Goal: Contribute content: Add original content to the website for others to see

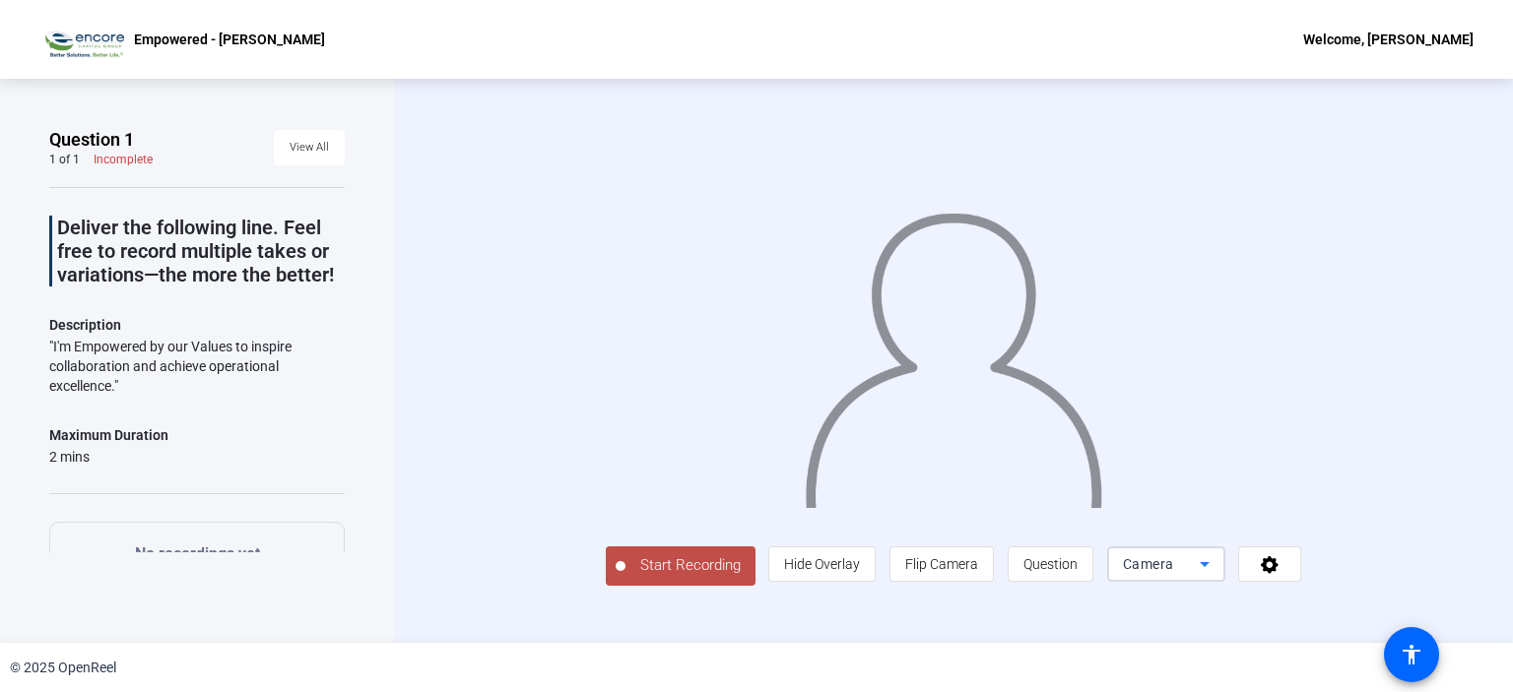
click at [1216, 576] on icon at bounding box center [1205, 565] width 24 height 24
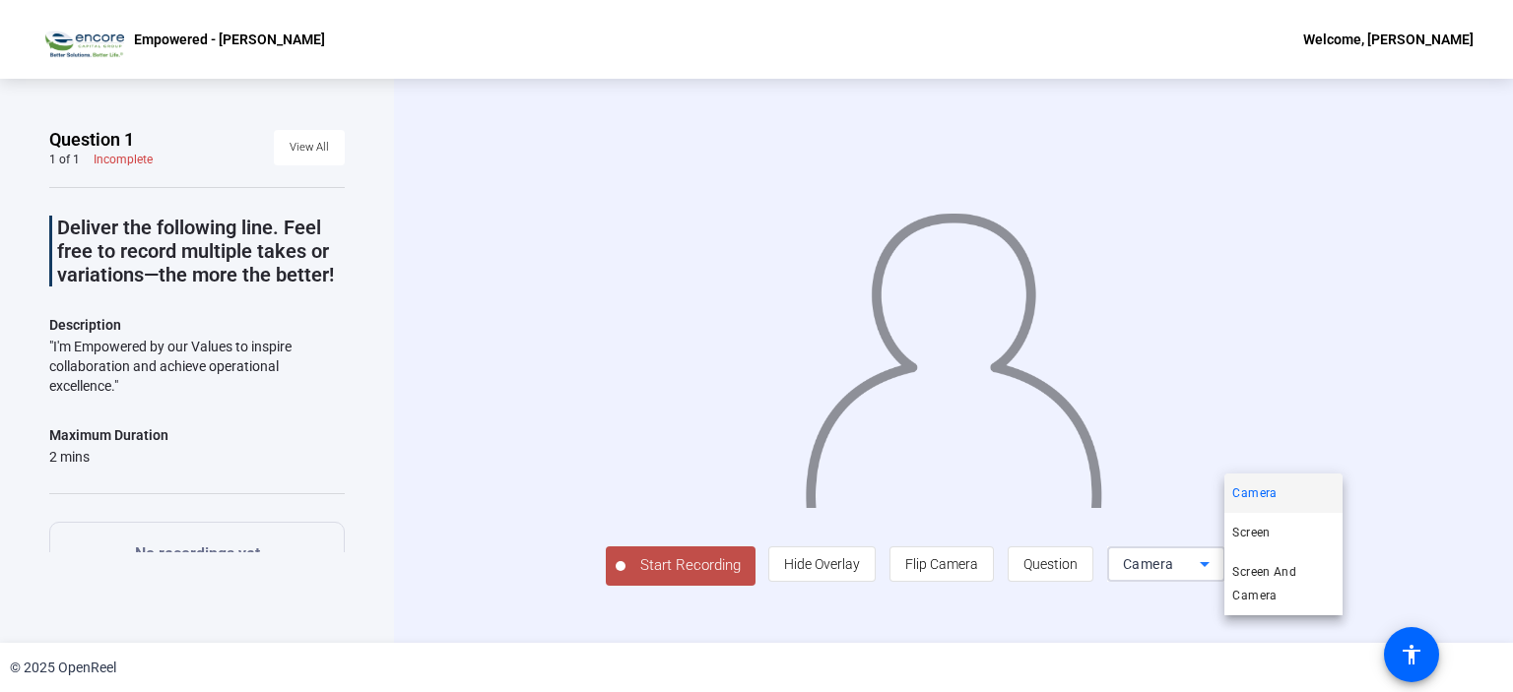
click at [1493, 259] on div at bounding box center [756, 346] width 1513 height 692
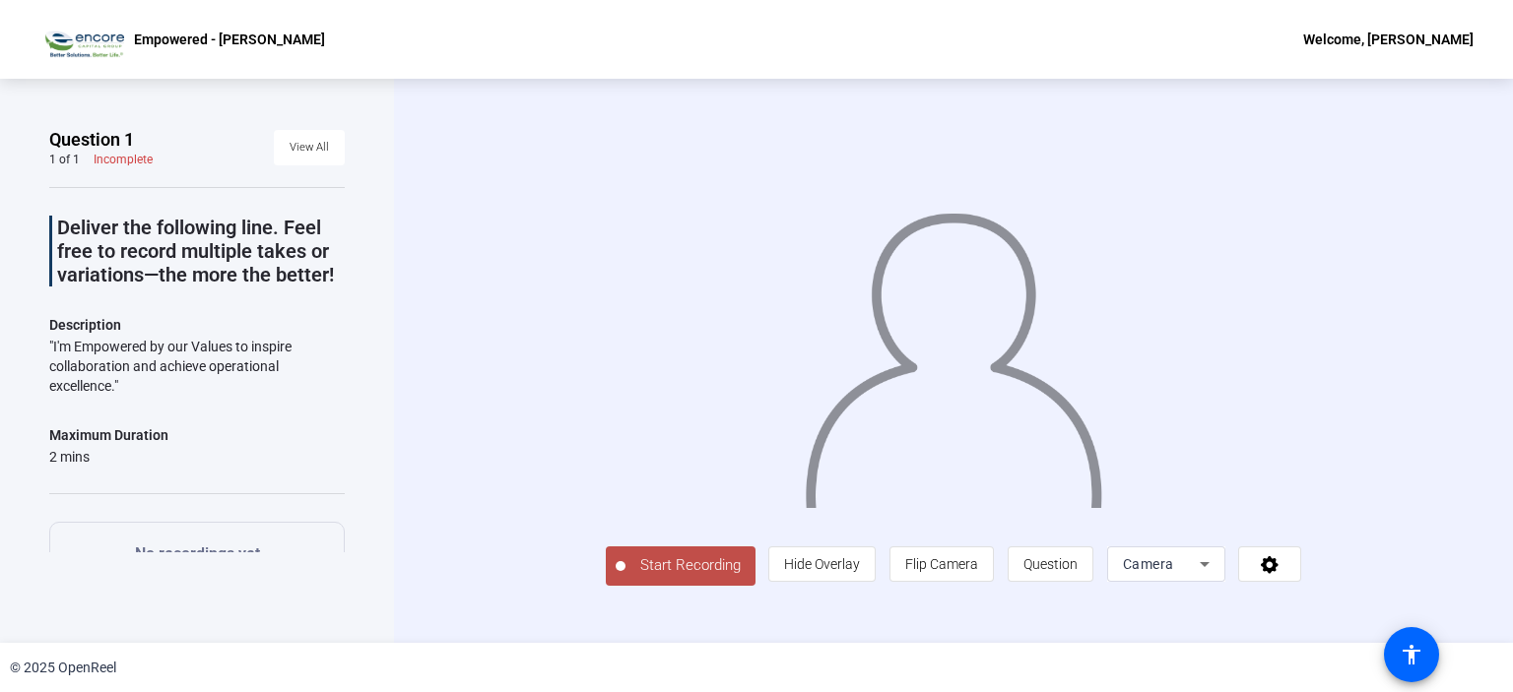
scroll to position [29, 0]
click at [1174, 572] on span "Camera" at bounding box center [1148, 564] width 51 height 16
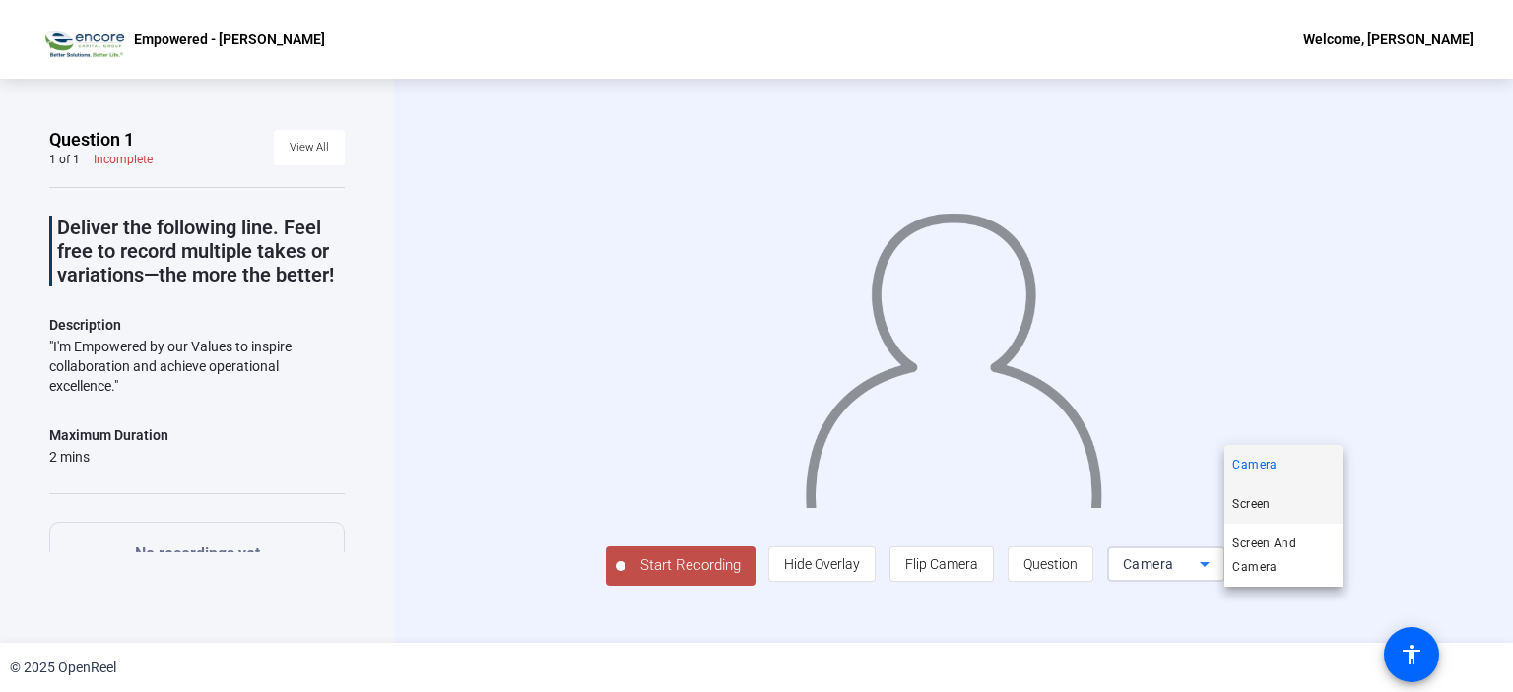
click at [1264, 501] on span "Screen" at bounding box center [1250, 504] width 37 height 24
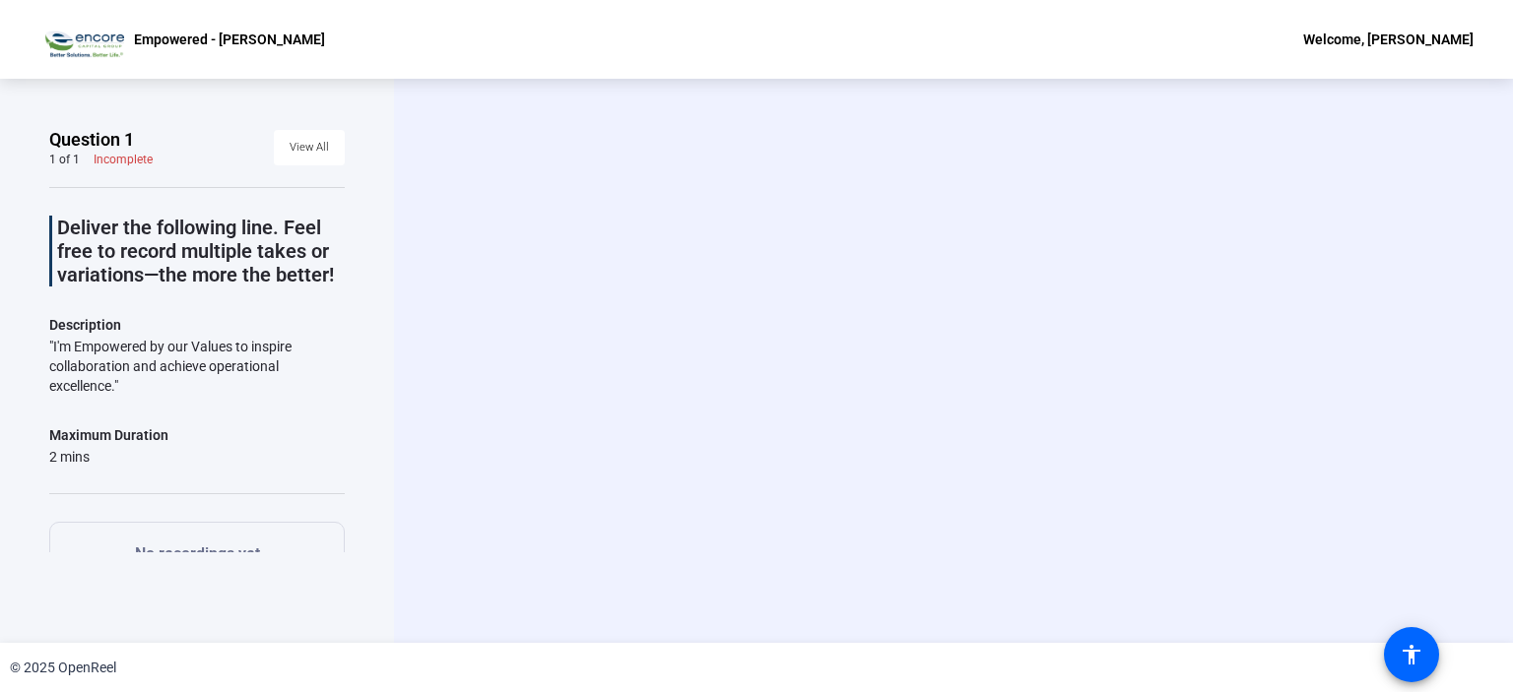
scroll to position [0, 0]
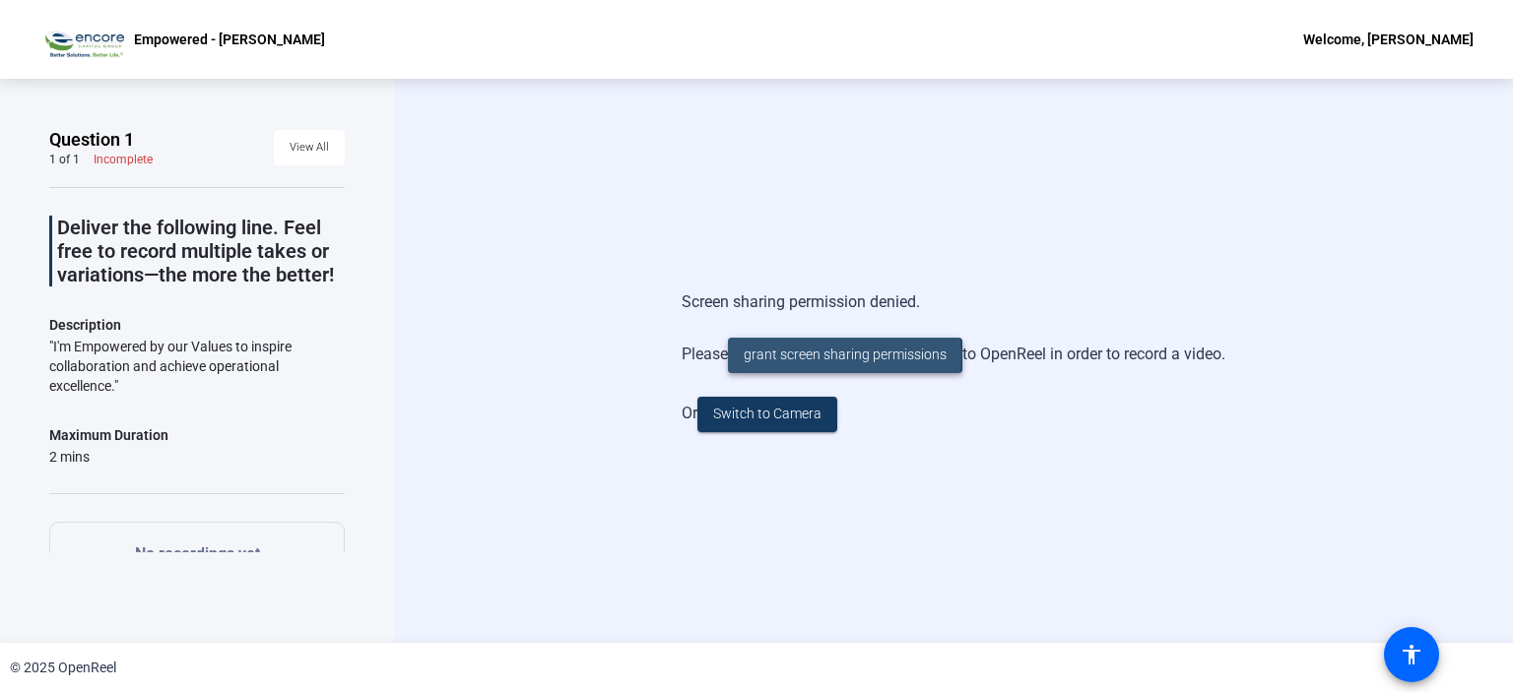
click at [837, 357] on span "grant screen sharing permissions" at bounding box center [845, 355] width 203 height 21
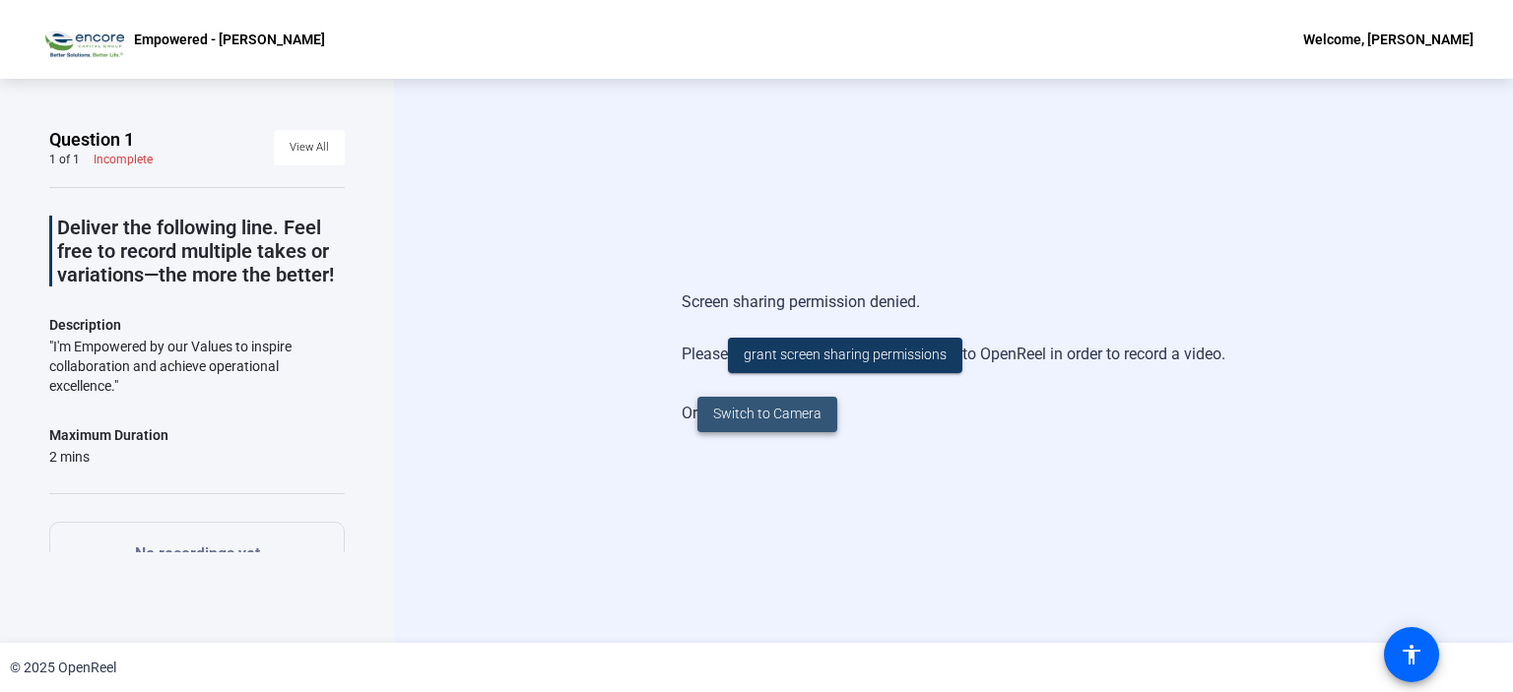
click at [809, 414] on span "Switch to Camera" at bounding box center [767, 414] width 108 height 21
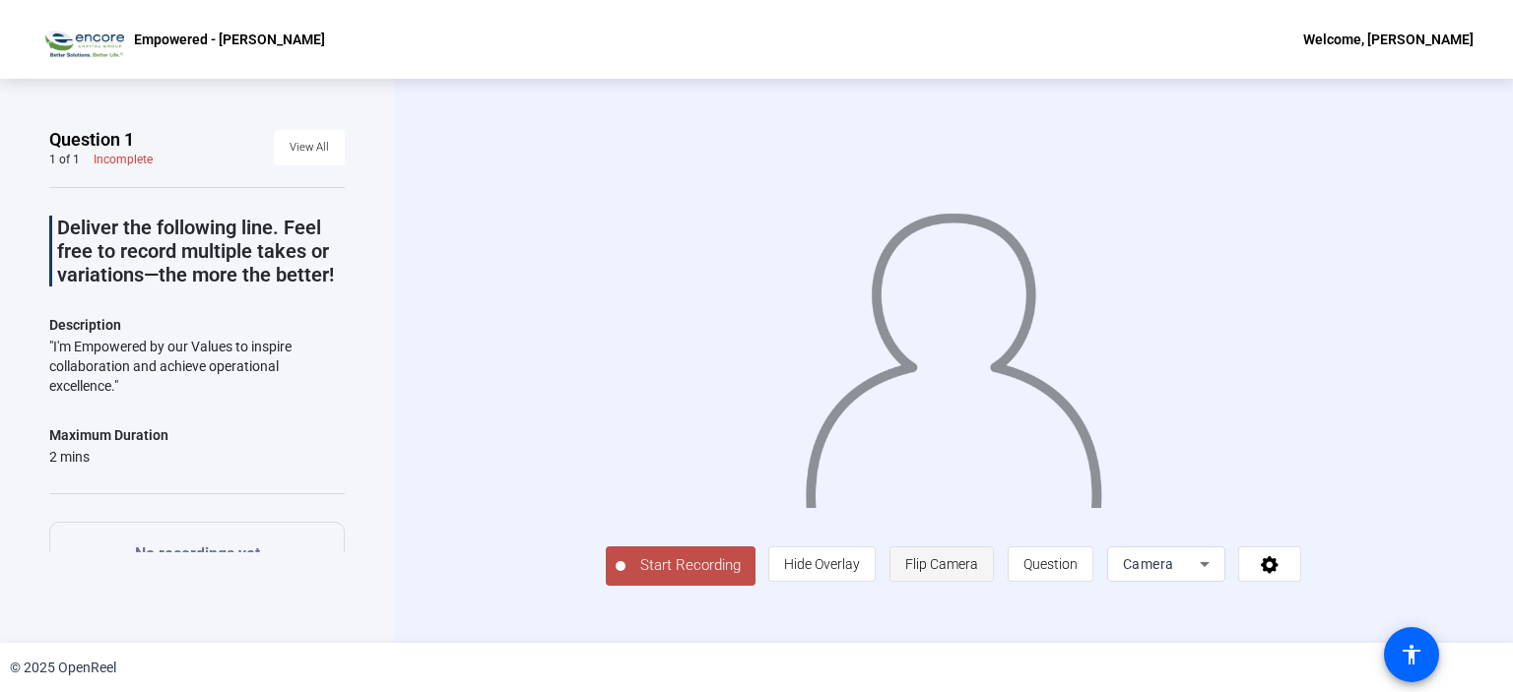
scroll to position [29, 0]
click at [978, 572] on span "Flip Camera" at bounding box center [941, 564] width 73 height 16
click at [1409, 645] on mat-icon "accessibility" at bounding box center [1412, 655] width 24 height 24
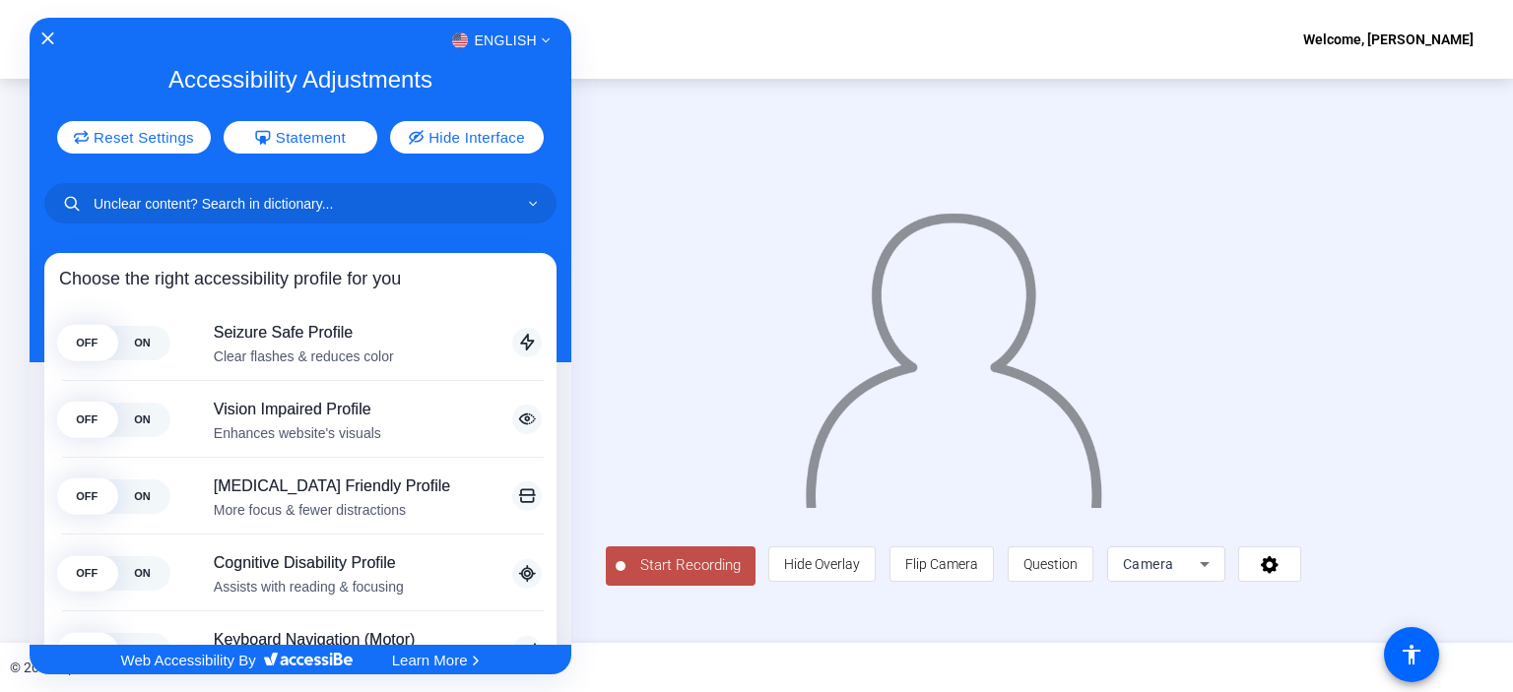
click at [45, 31] on div "English" at bounding box center [301, 41] width 542 height 26
click at [50, 35] on icon "Close Accessibility Interface" at bounding box center [48, 39] width 14 height 14
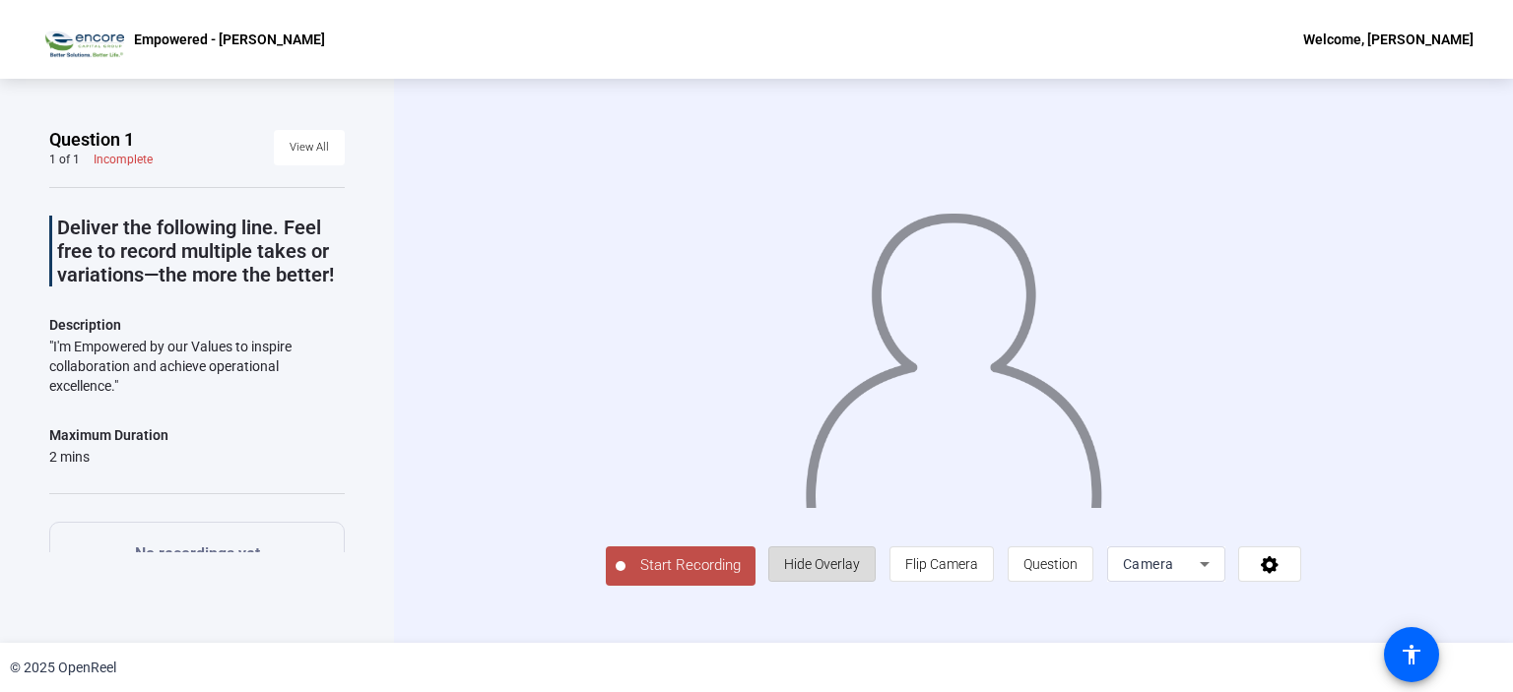
click at [860, 572] on span "Hide Overlay" at bounding box center [822, 564] width 76 height 16
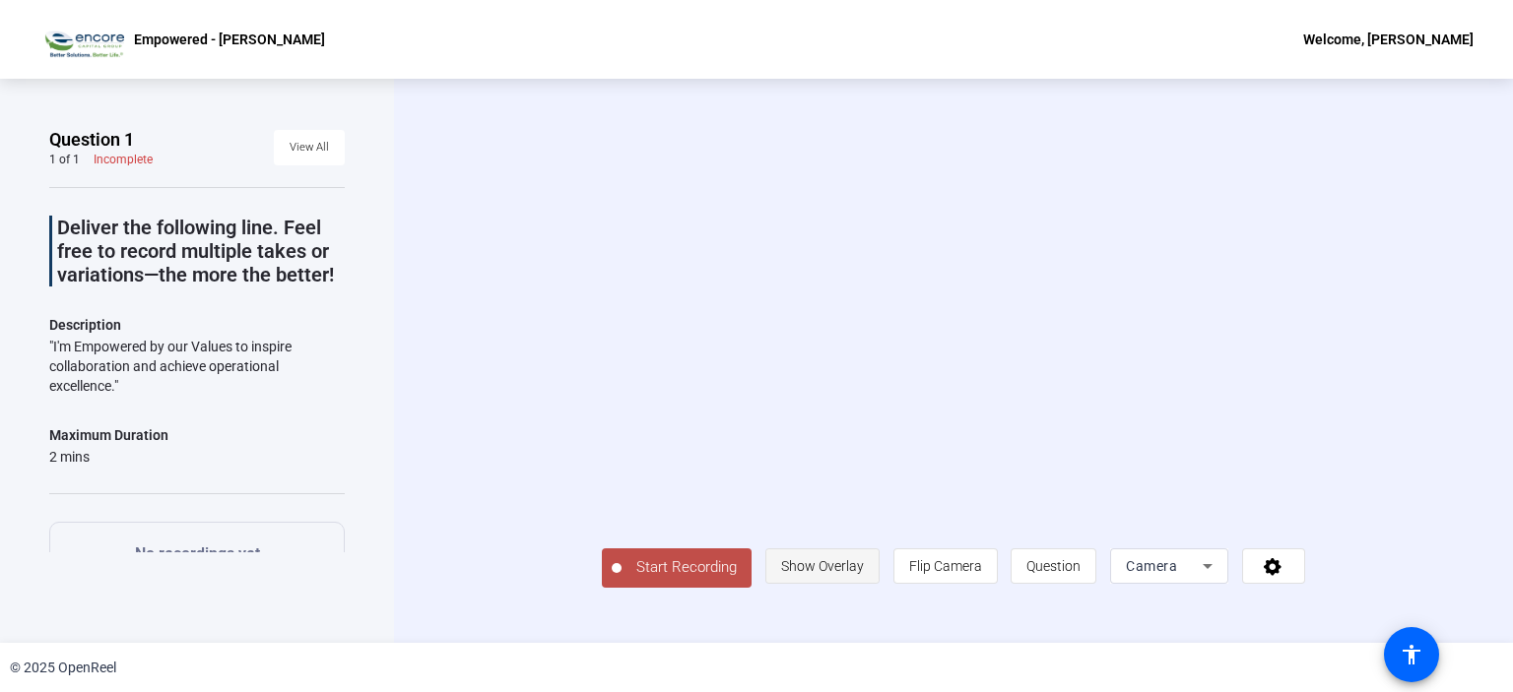
click at [864, 574] on span "Show Overlay" at bounding box center [822, 566] width 83 height 16
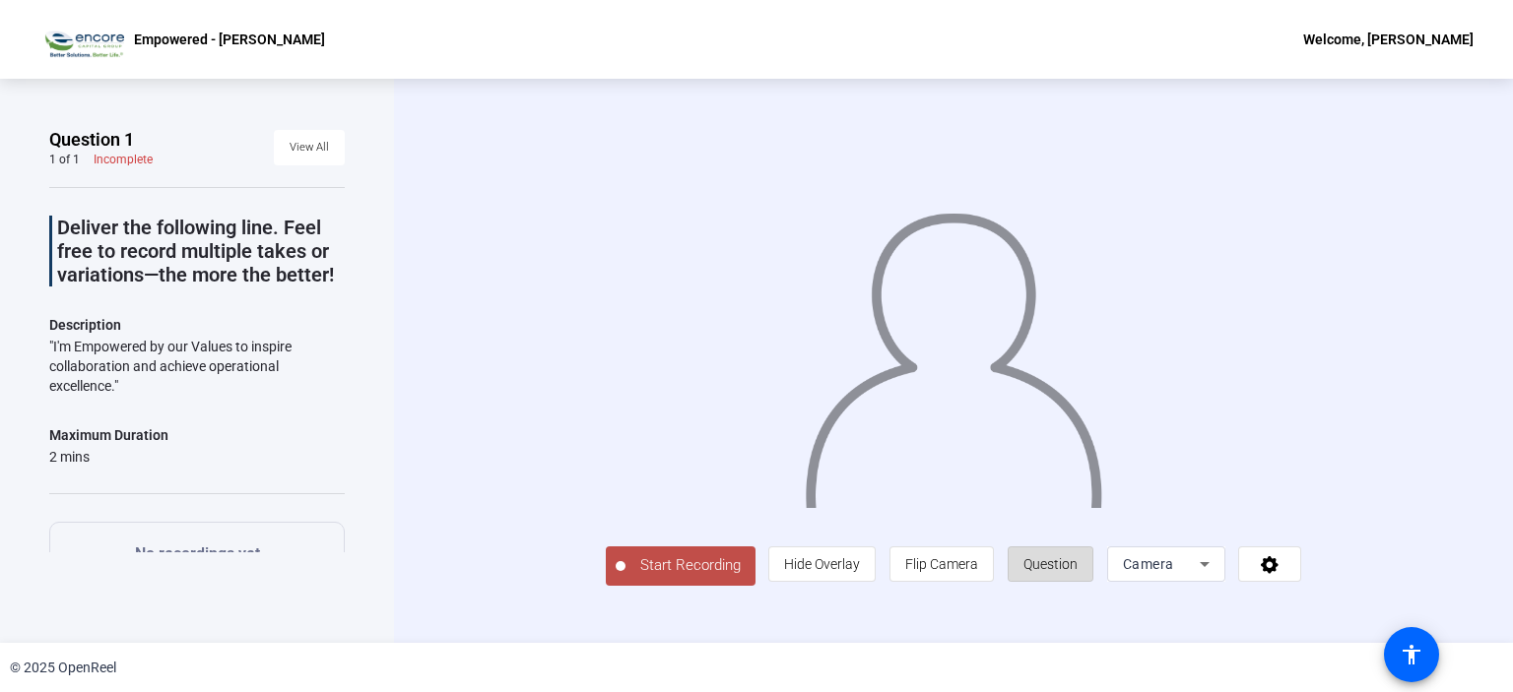
click at [1092, 588] on span at bounding box center [1051, 564] width 84 height 47
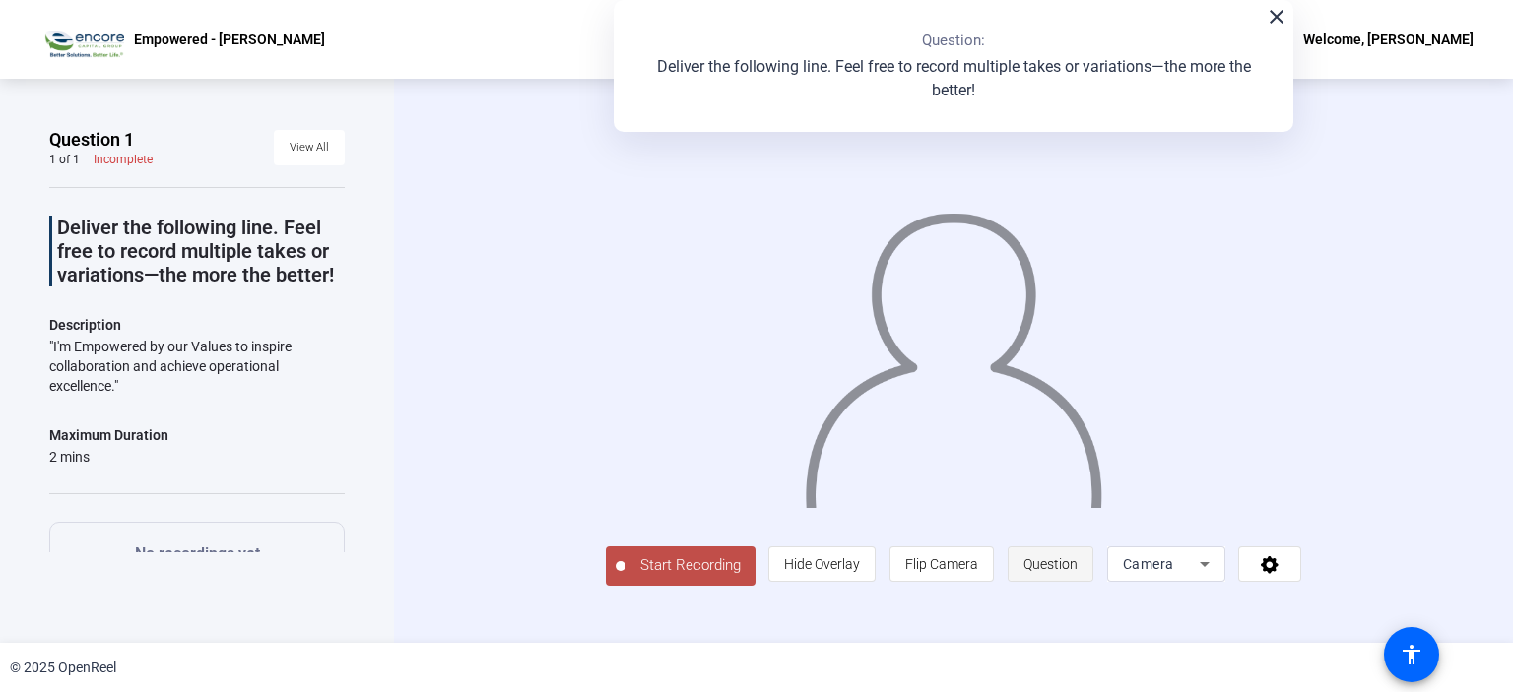
click at [1092, 588] on span at bounding box center [1051, 564] width 84 height 47
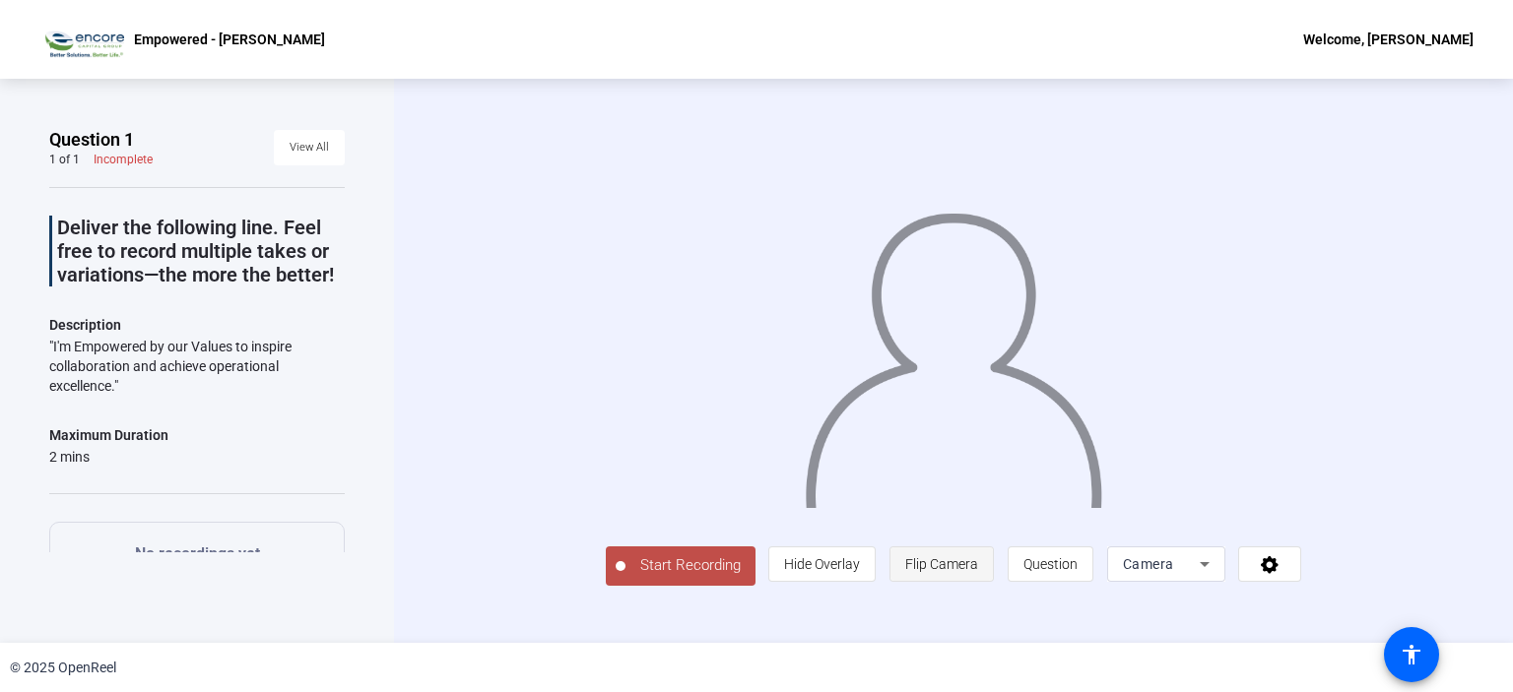
scroll to position [0, 0]
click at [314, 149] on span "View All" at bounding box center [309, 148] width 39 height 30
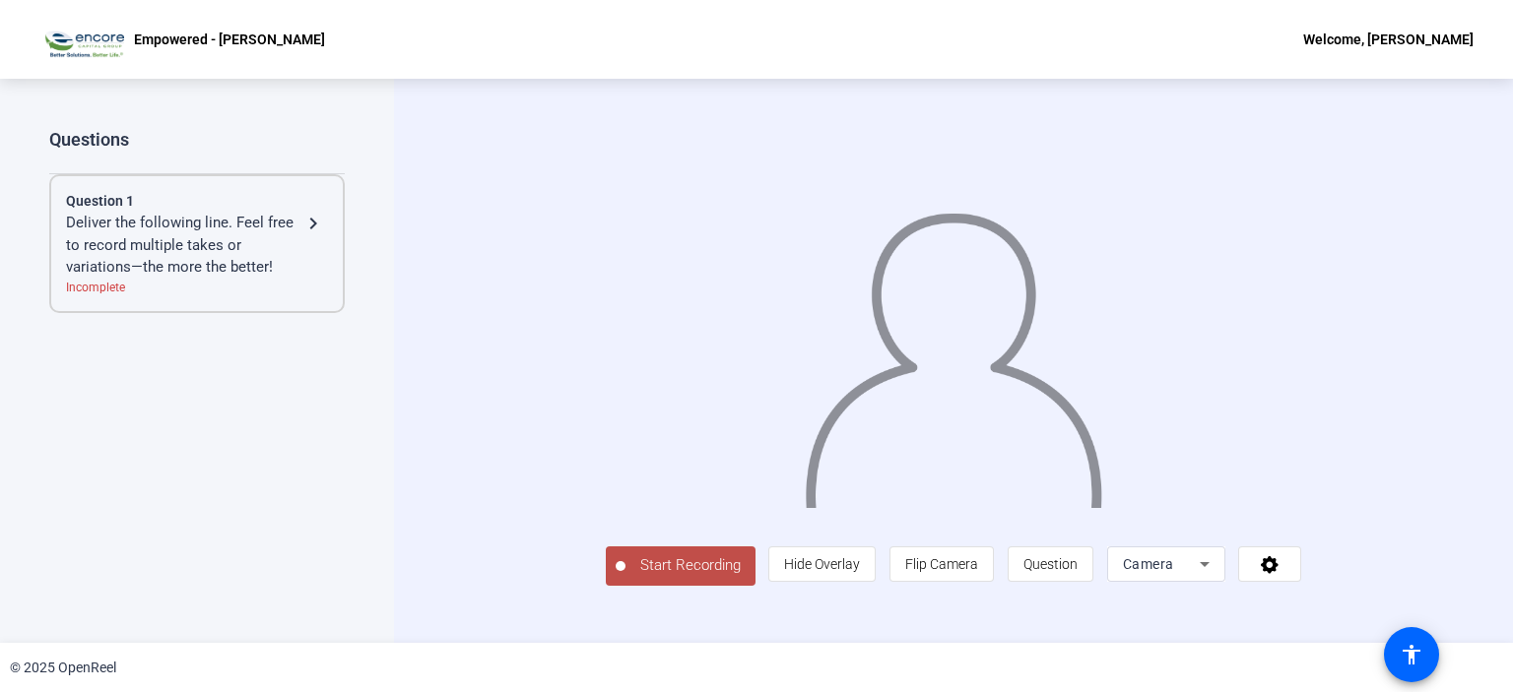
click at [100, 287] on div "Incomplete" at bounding box center [197, 288] width 262 height 18
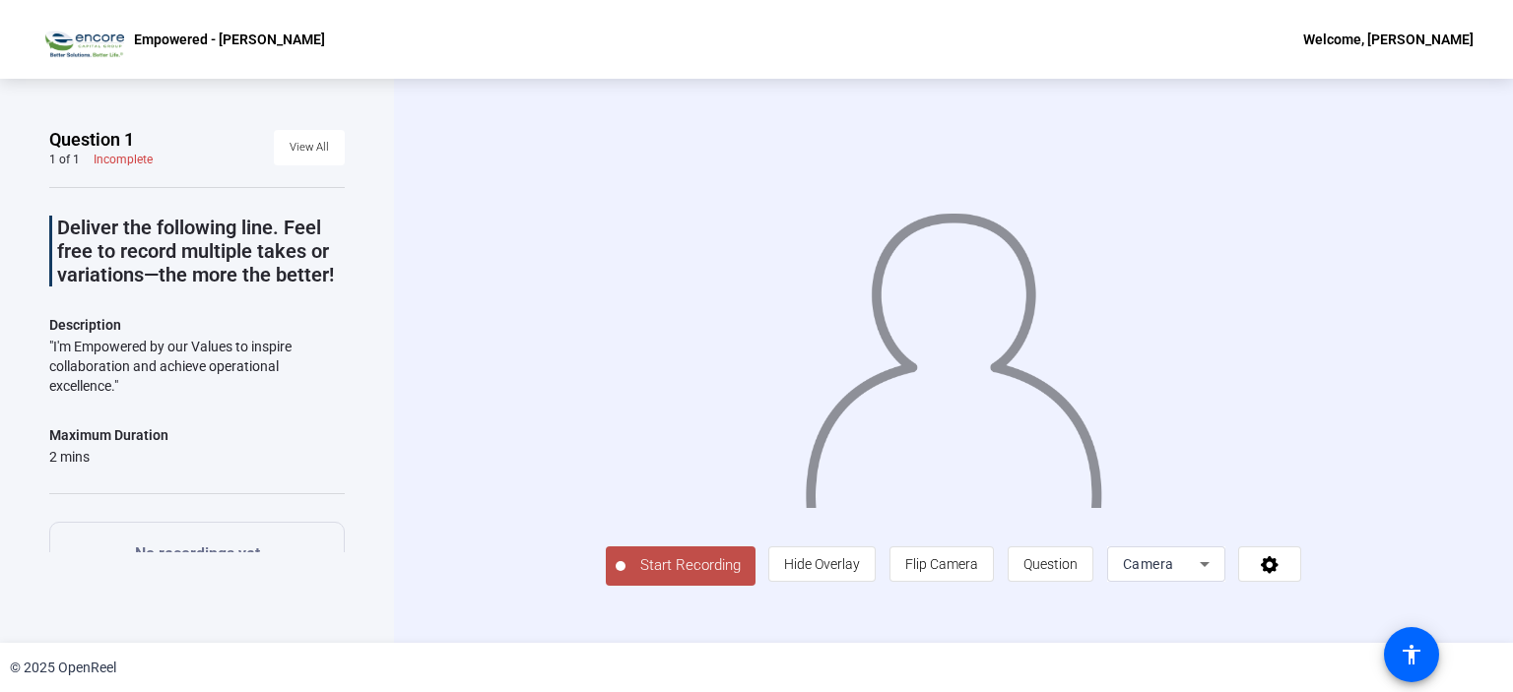
scroll to position [29, 0]
click at [1278, 574] on icon at bounding box center [1270, 565] width 18 height 18
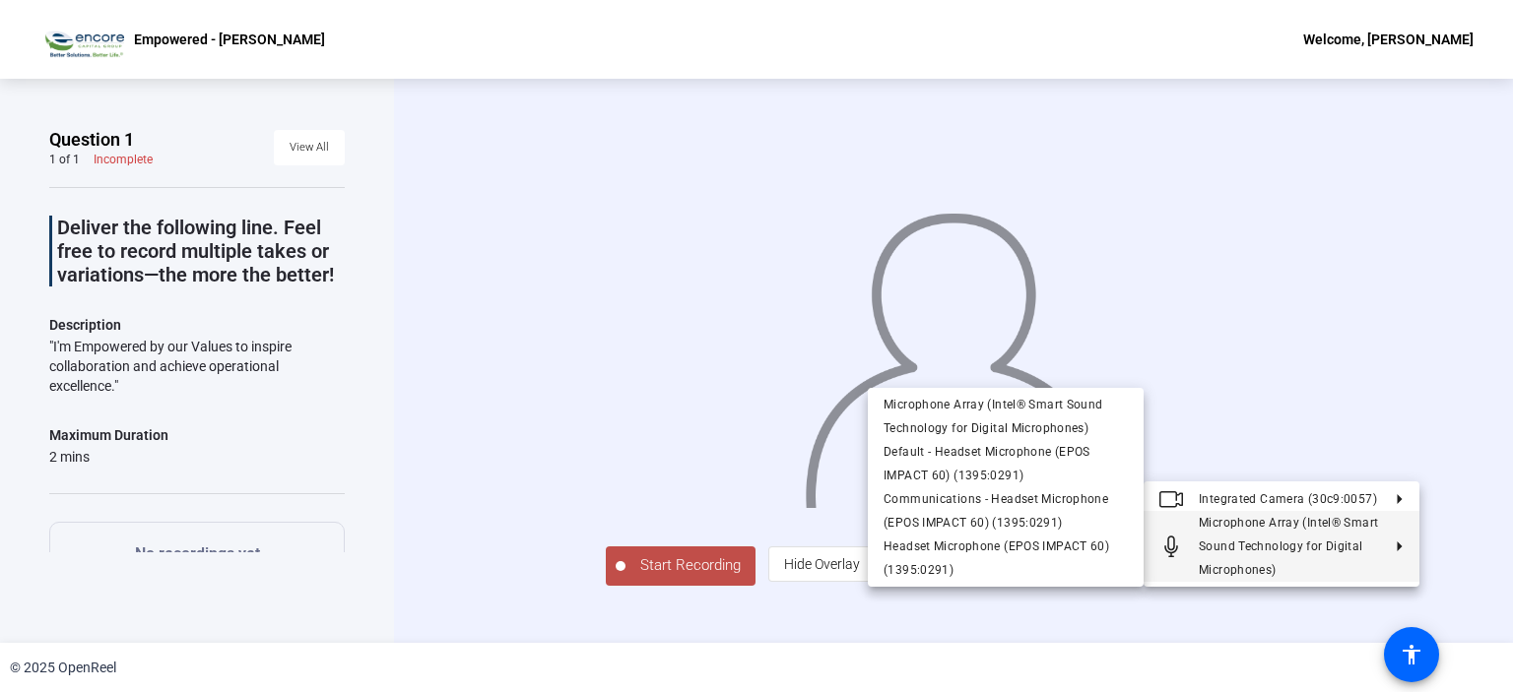
click at [1174, 667] on div at bounding box center [756, 346] width 1513 height 692
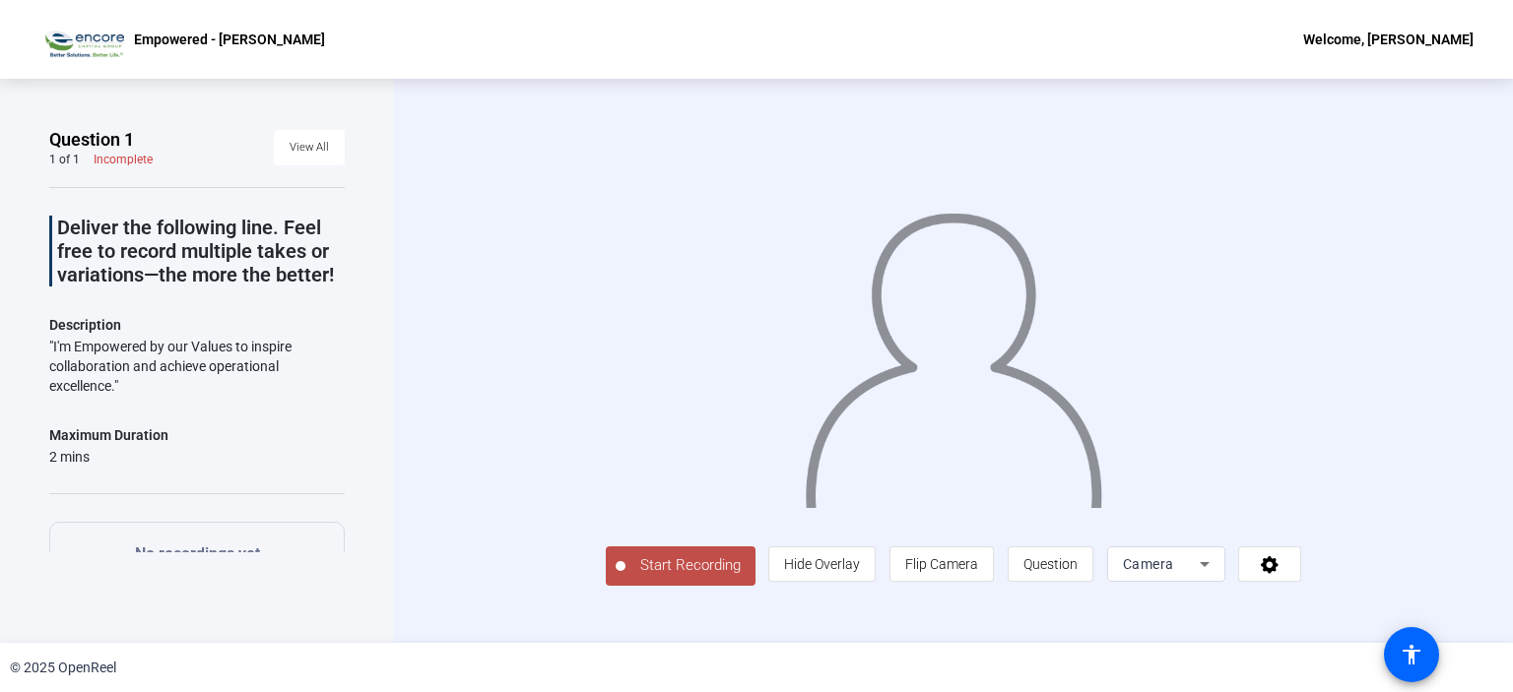
scroll to position [29, 0]
click at [625, 577] on span "Start Recording" at bounding box center [690, 566] width 130 height 23
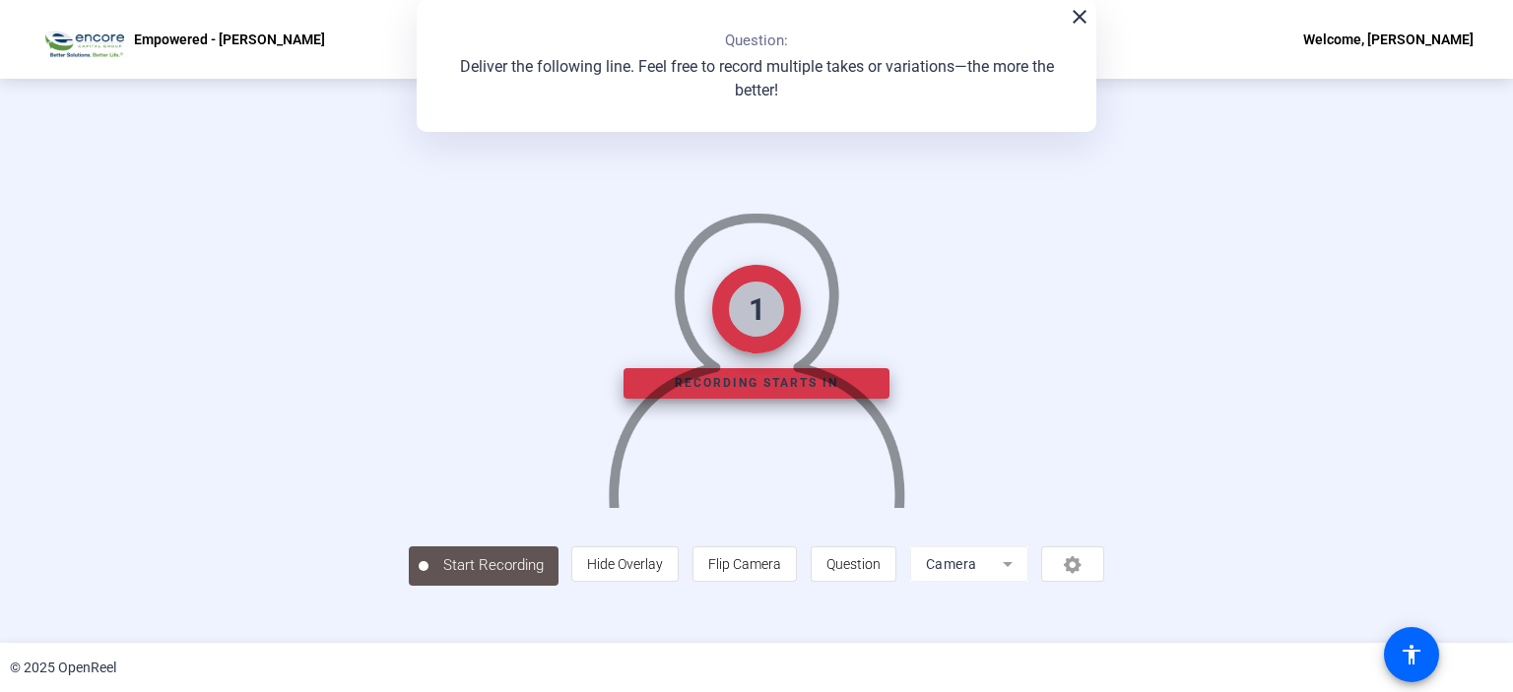
scroll to position [72, 0]
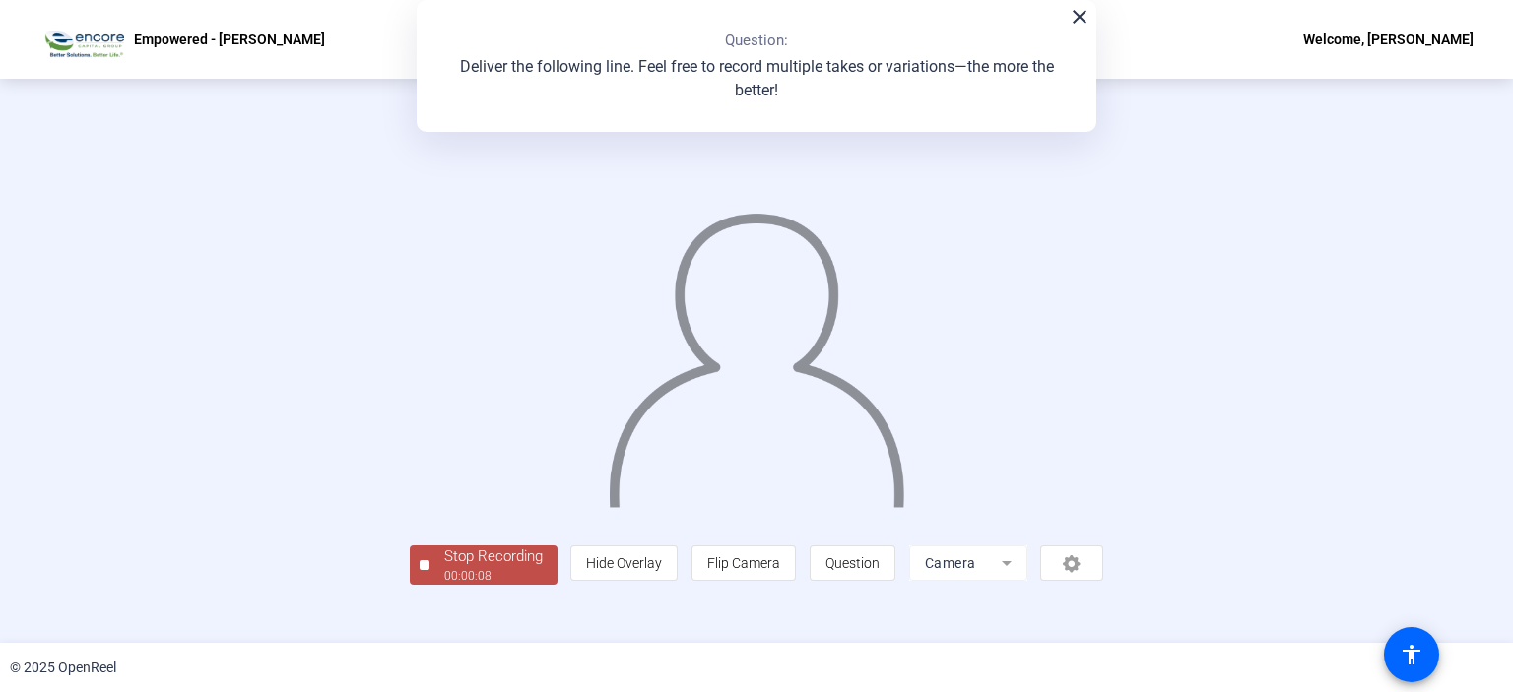
click at [444, 568] on div "Stop Recording" at bounding box center [493, 557] width 98 height 23
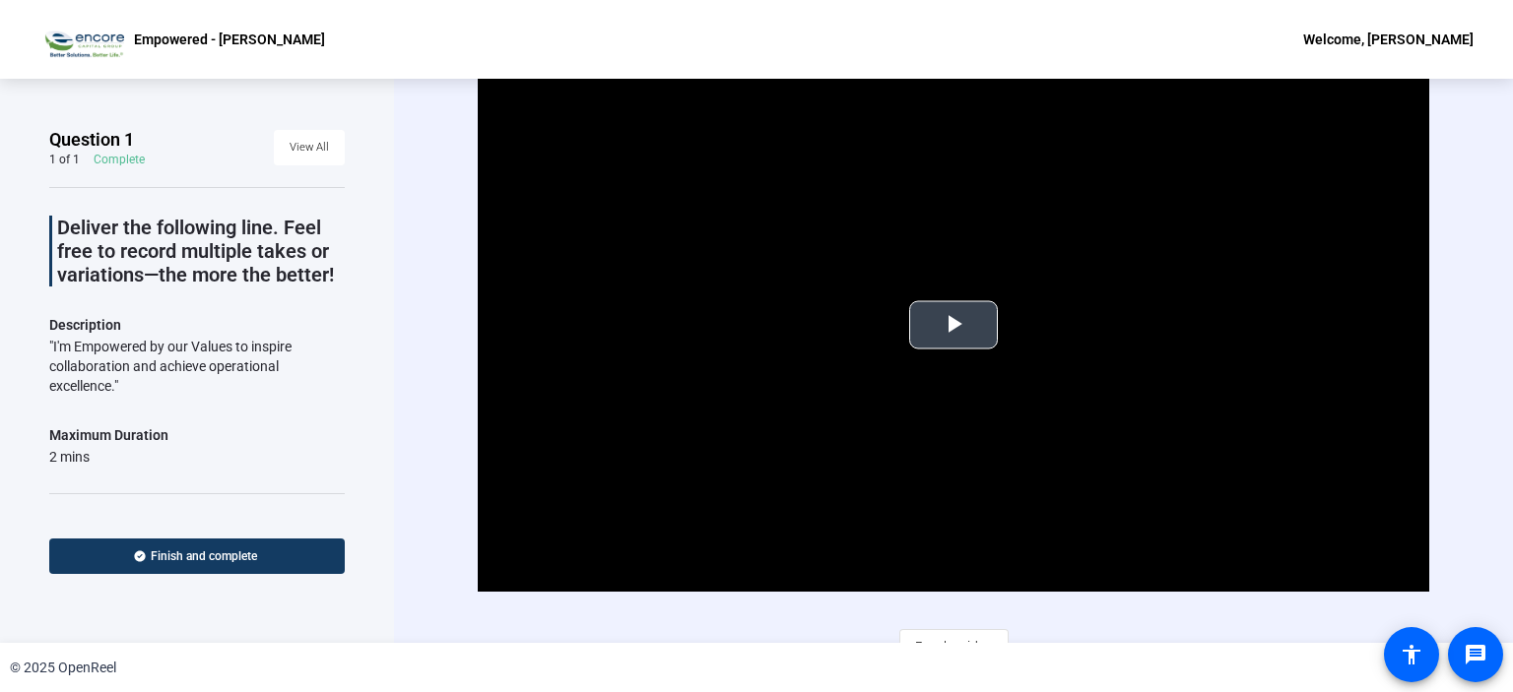
click at [953, 325] on span "Video Player" at bounding box center [953, 325] width 0 height 0
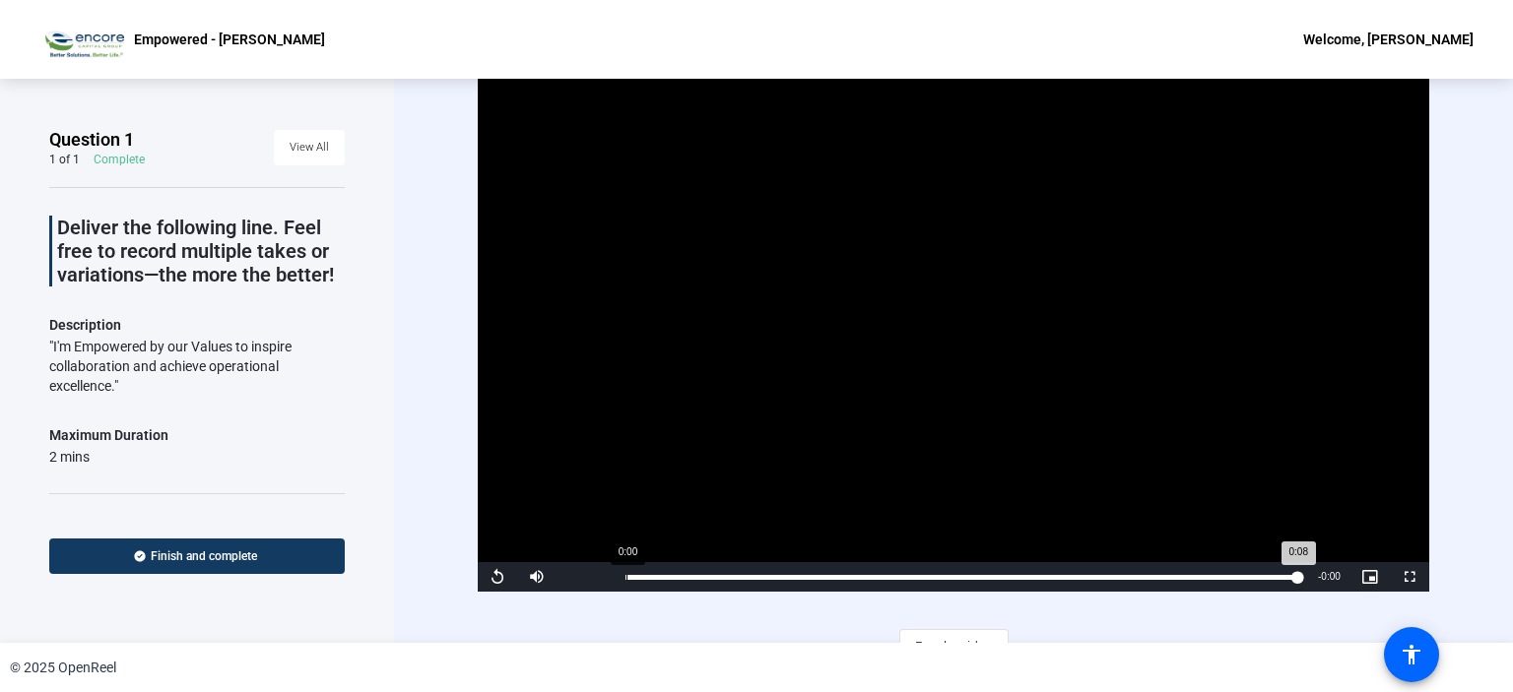
click at [625, 568] on div "Loaded : 100.00% 0:00 0:08" at bounding box center [962, 577] width 692 height 30
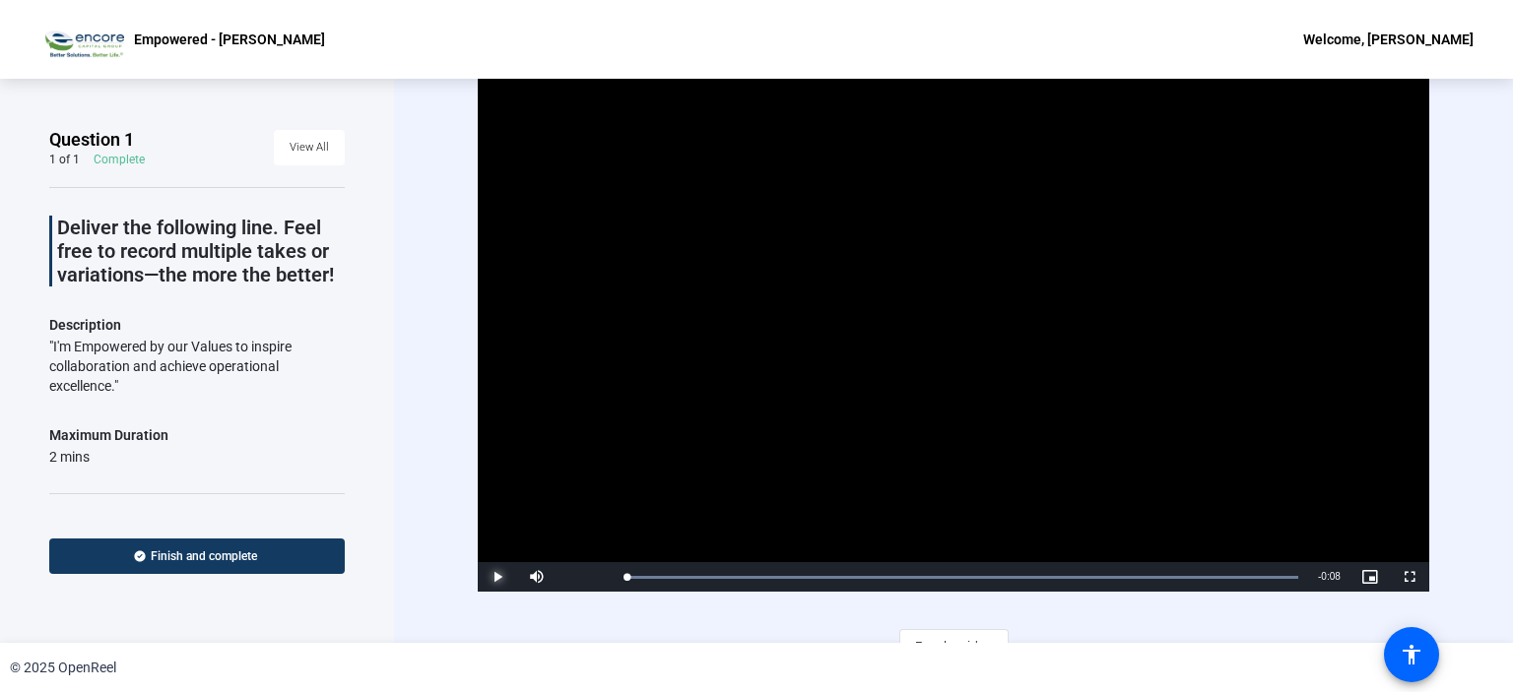
click at [490, 577] on span "Video Player" at bounding box center [497, 577] width 39 height 0
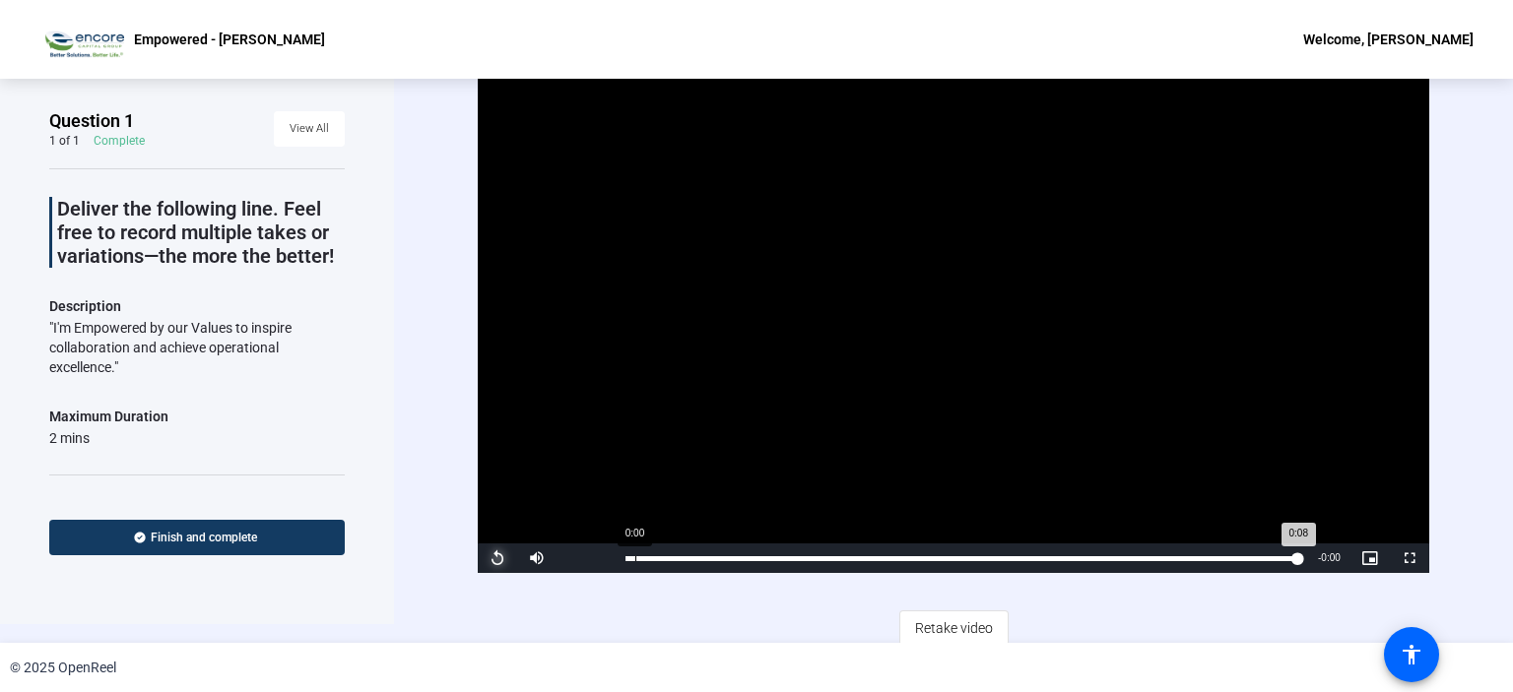
scroll to position [24, 0]
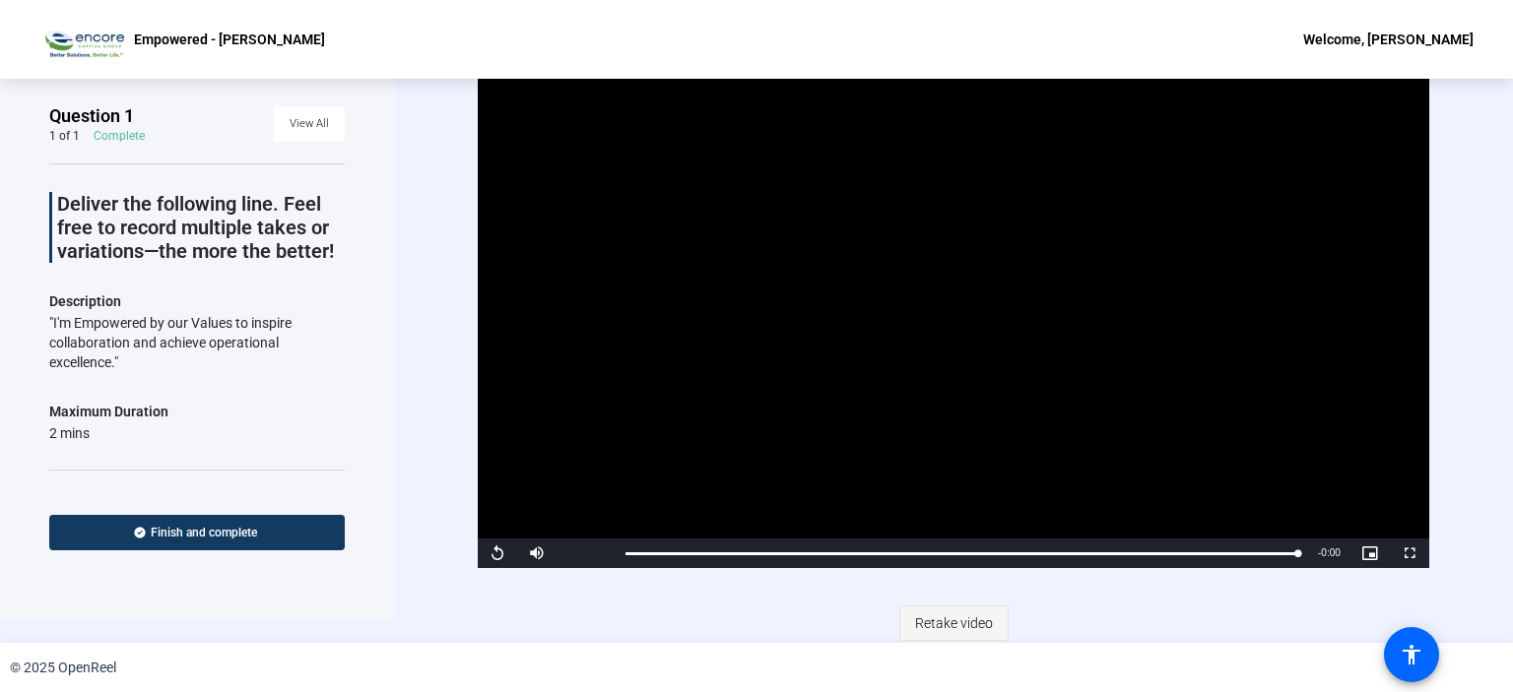
click at [936, 617] on span "Retake video" at bounding box center [954, 623] width 78 height 37
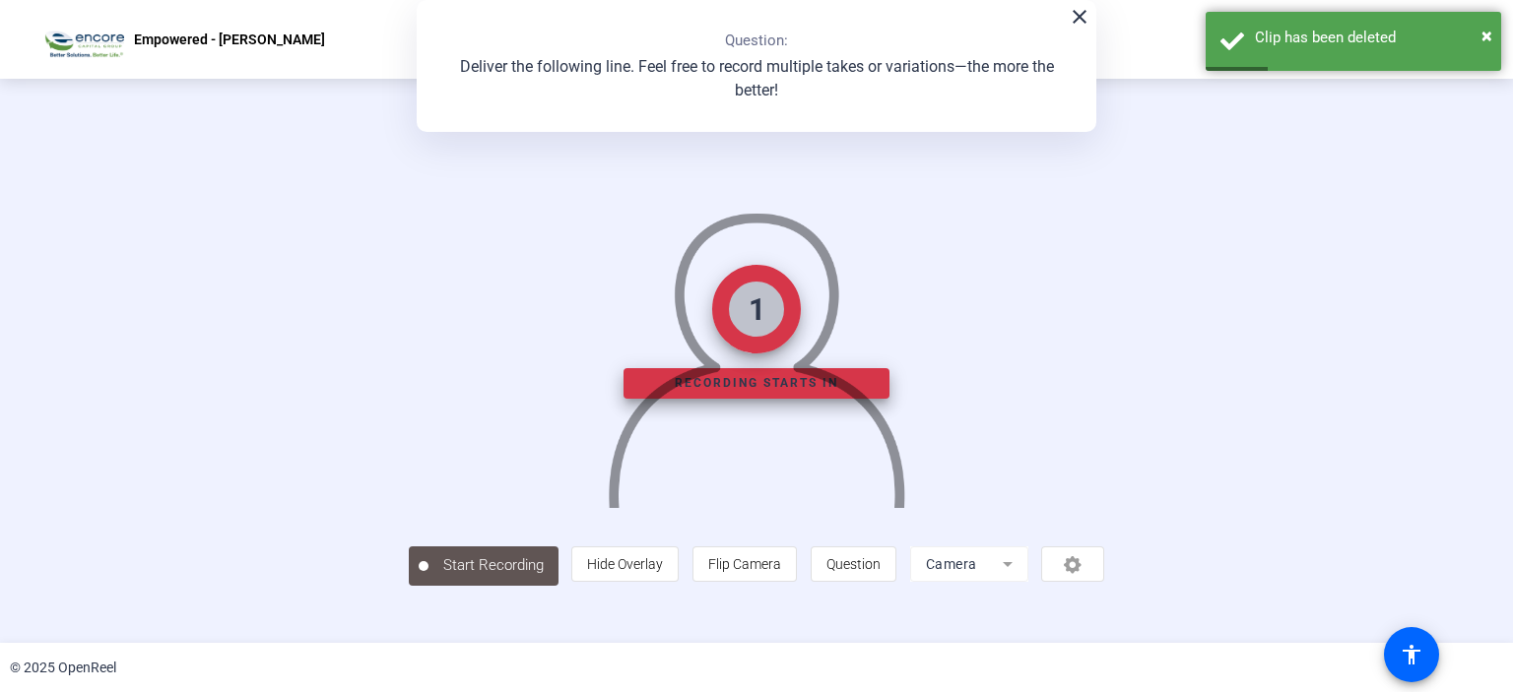
scroll to position [72, 0]
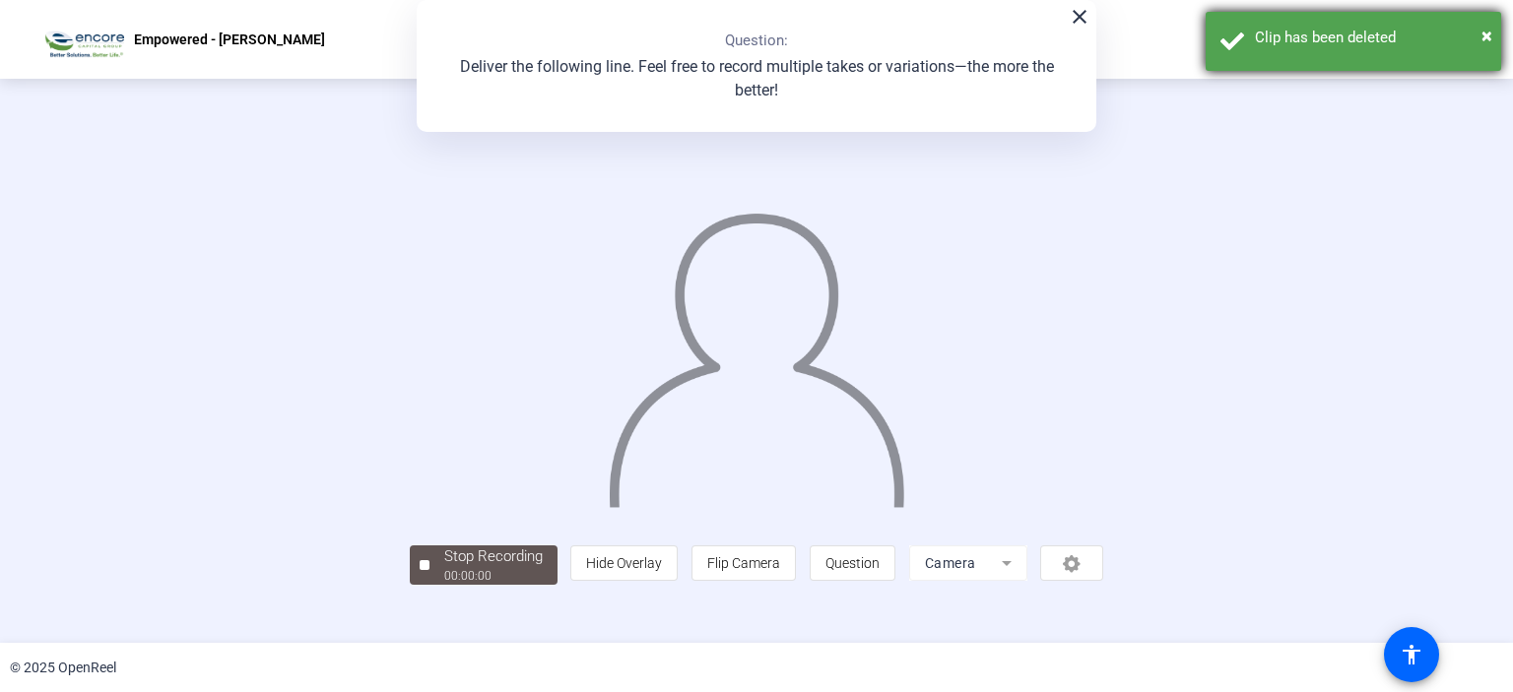
click at [1477, 33] on div "Clip has been deleted" at bounding box center [1370, 38] width 231 height 23
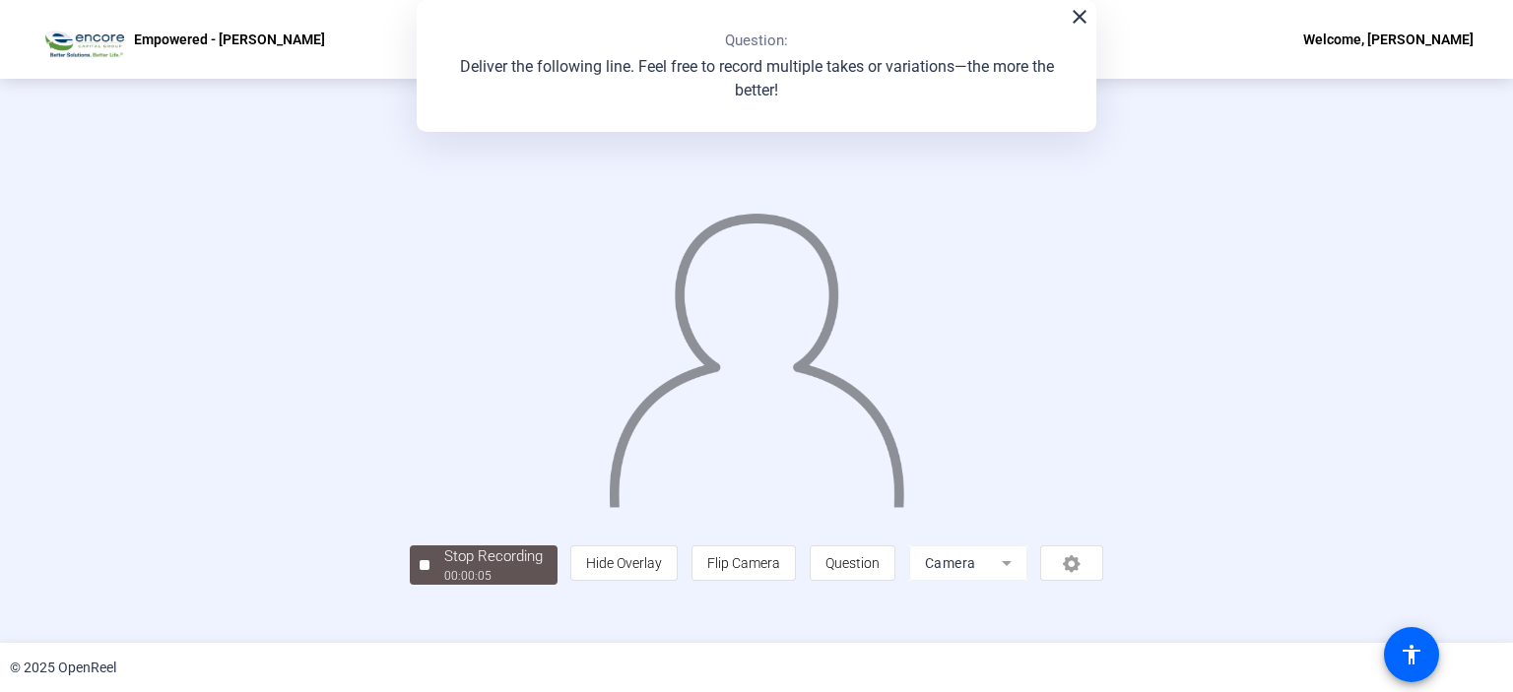
click at [1072, 21] on mat-icon "close" at bounding box center [1080, 17] width 24 height 24
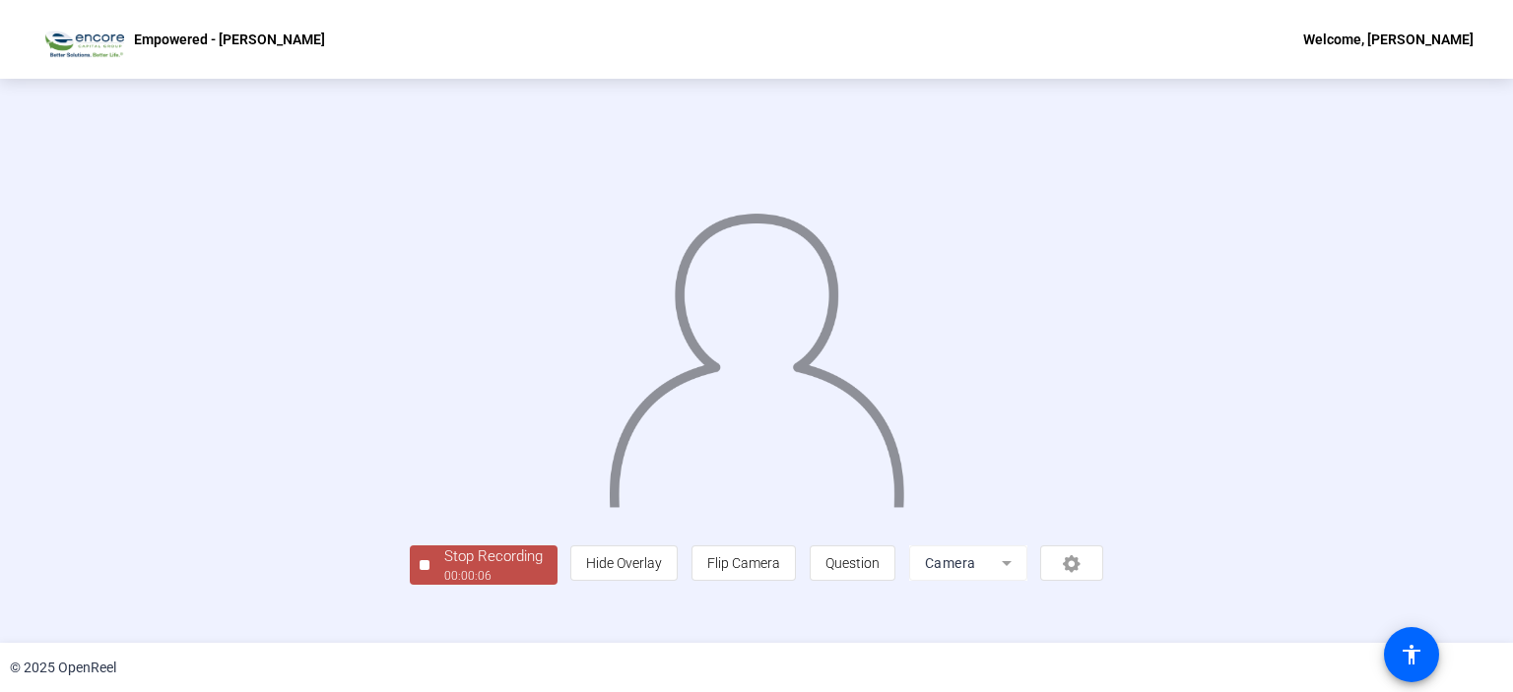
click at [444, 568] on div "Stop Recording" at bounding box center [493, 557] width 98 height 23
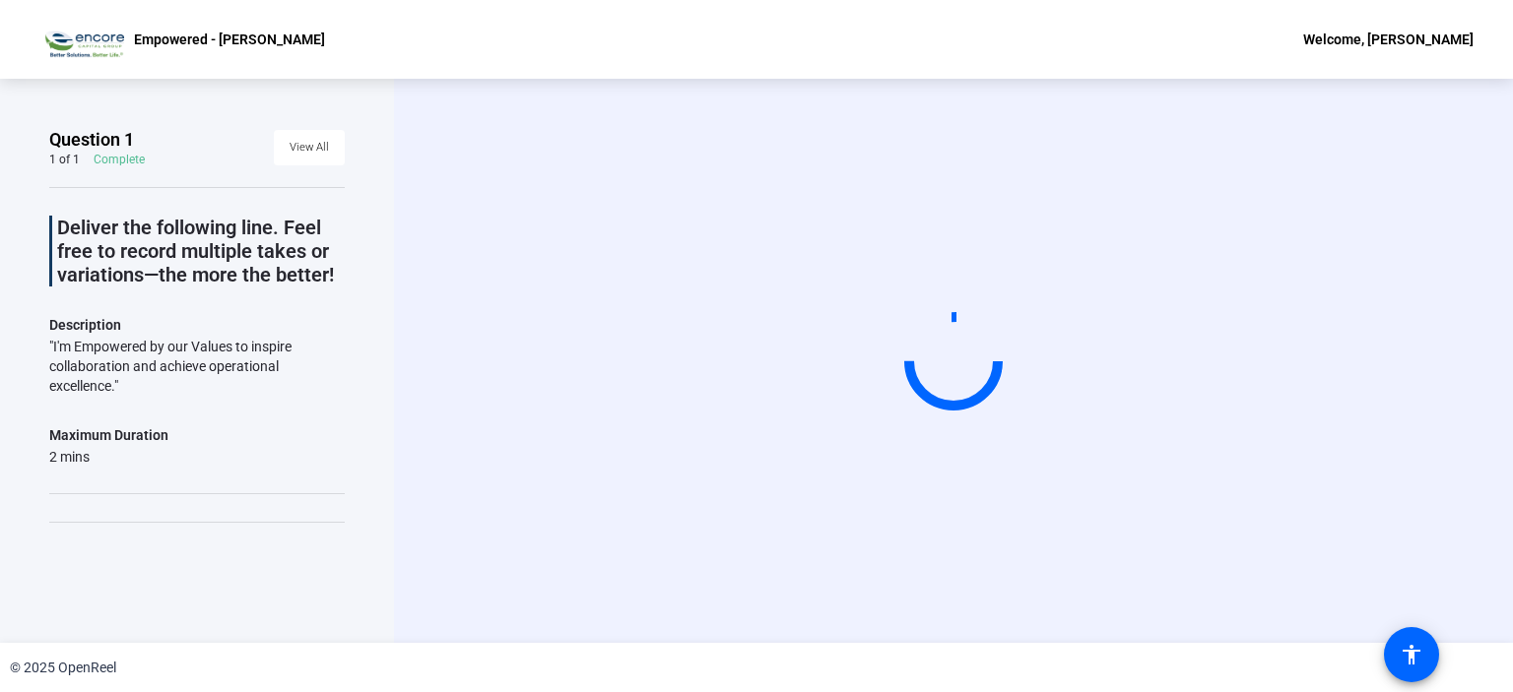
scroll to position [0, 0]
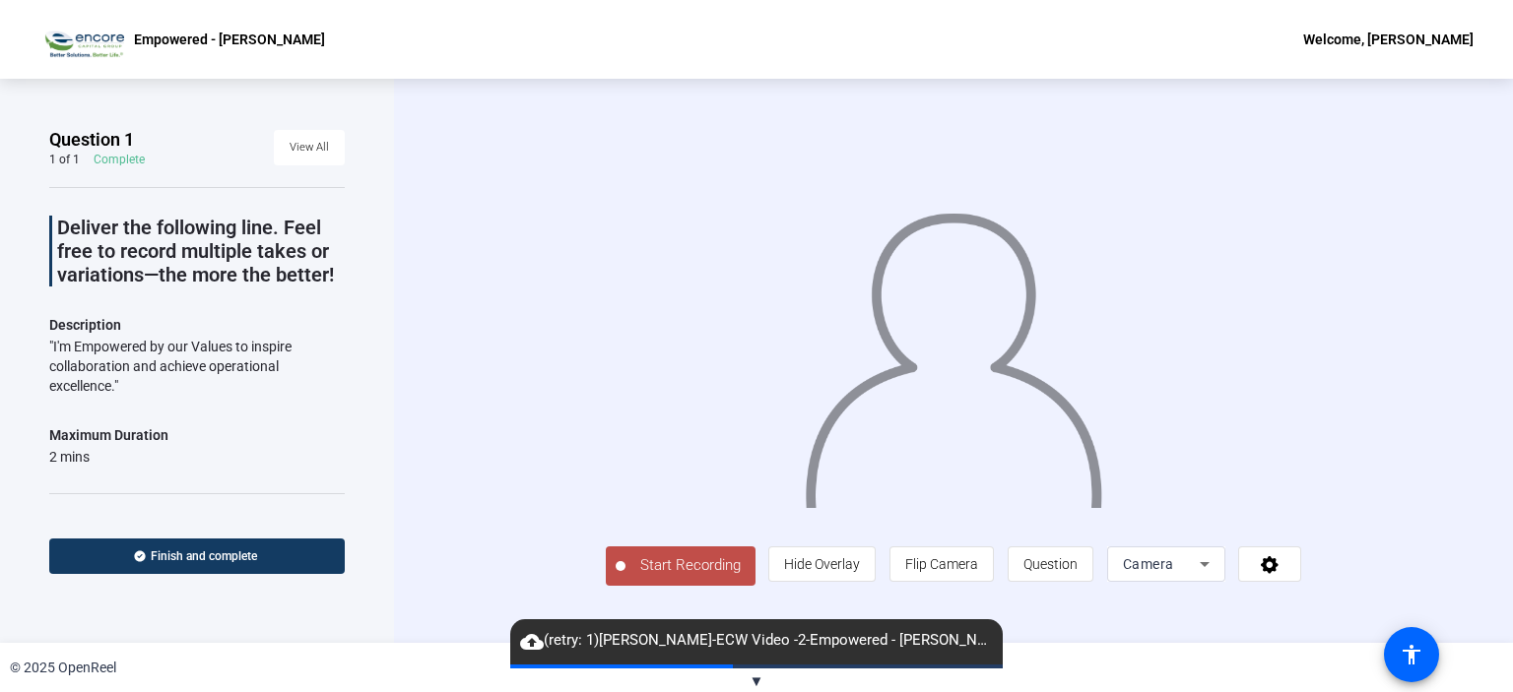
scroll to position [29, 0]
click at [625, 577] on span "Start Recording" at bounding box center [690, 566] width 130 height 23
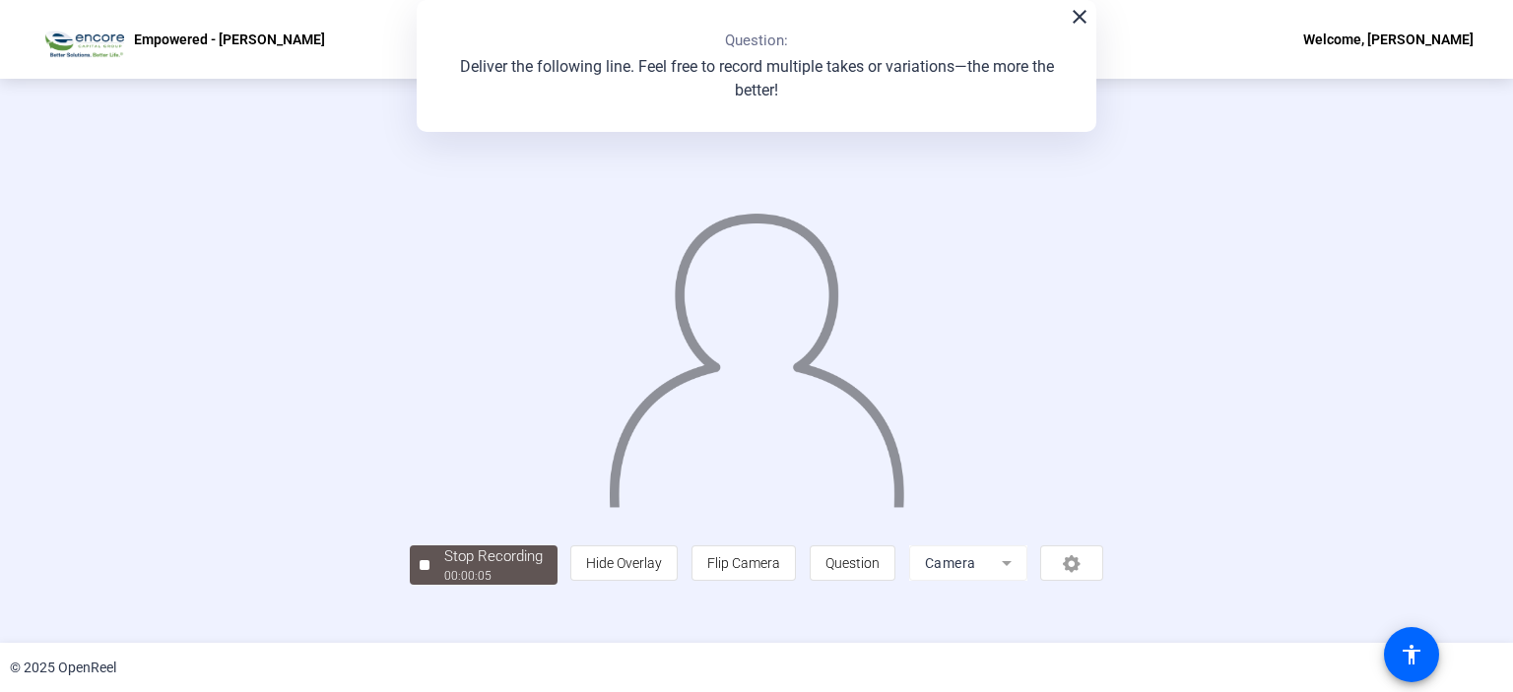
scroll to position [72, 0]
click at [444, 568] on div "Stop Recording" at bounding box center [493, 557] width 98 height 23
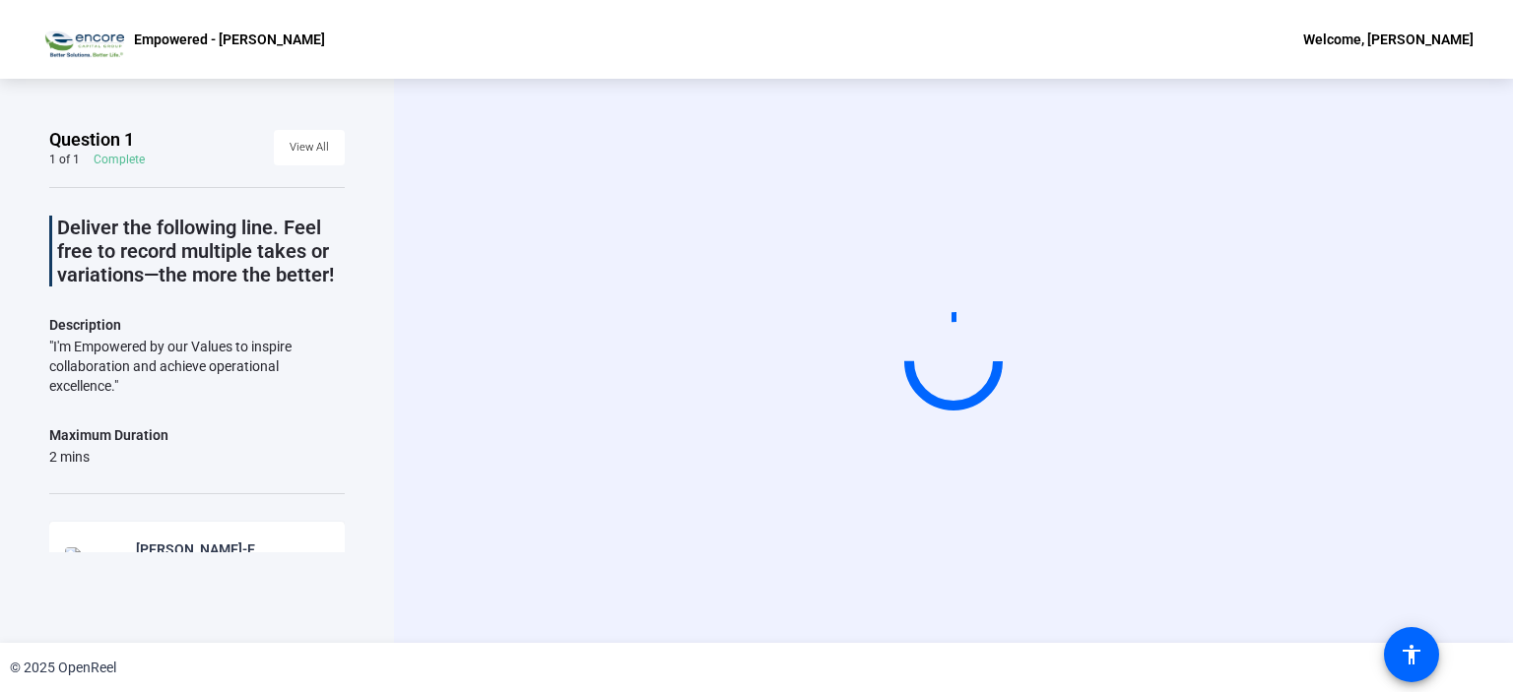
scroll to position [0, 0]
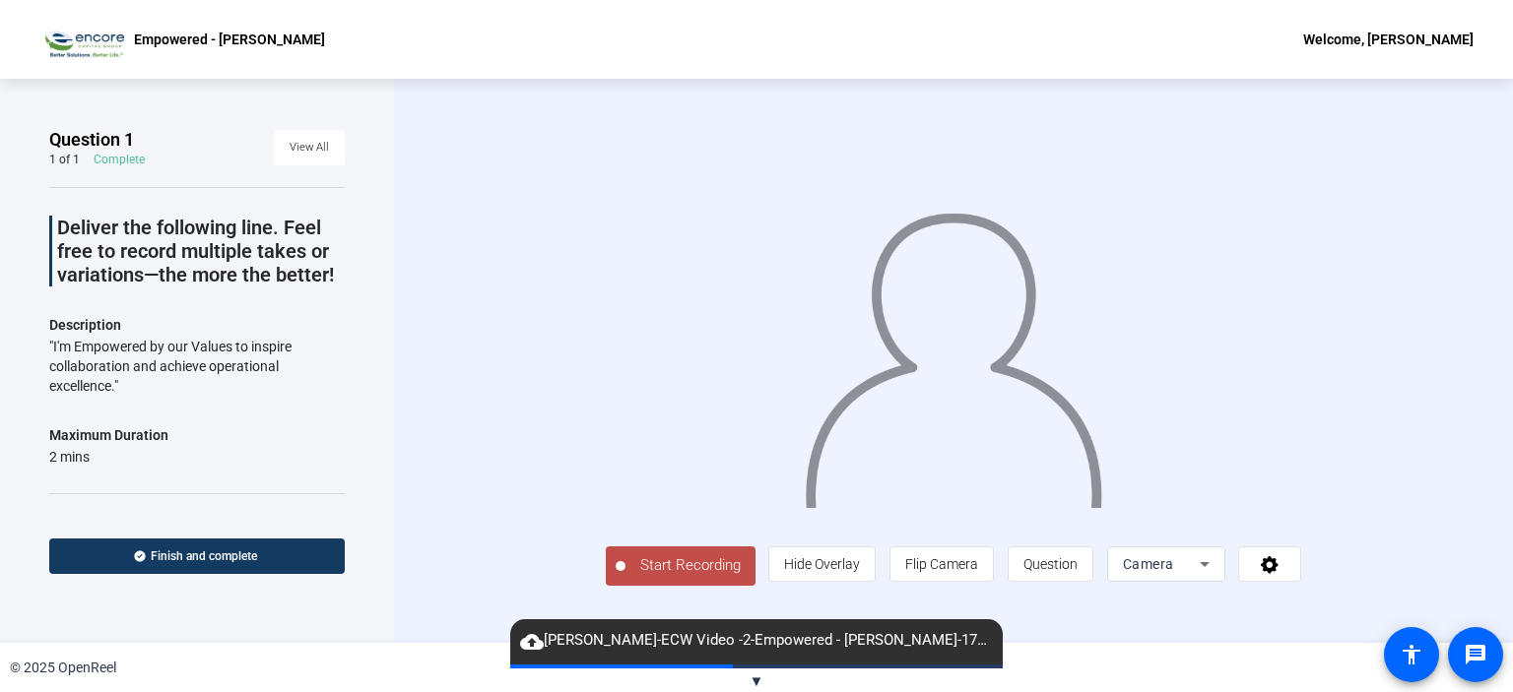
scroll to position [29, 0]
click at [625, 577] on span "Start Recording" at bounding box center [690, 566] width 130 height 23
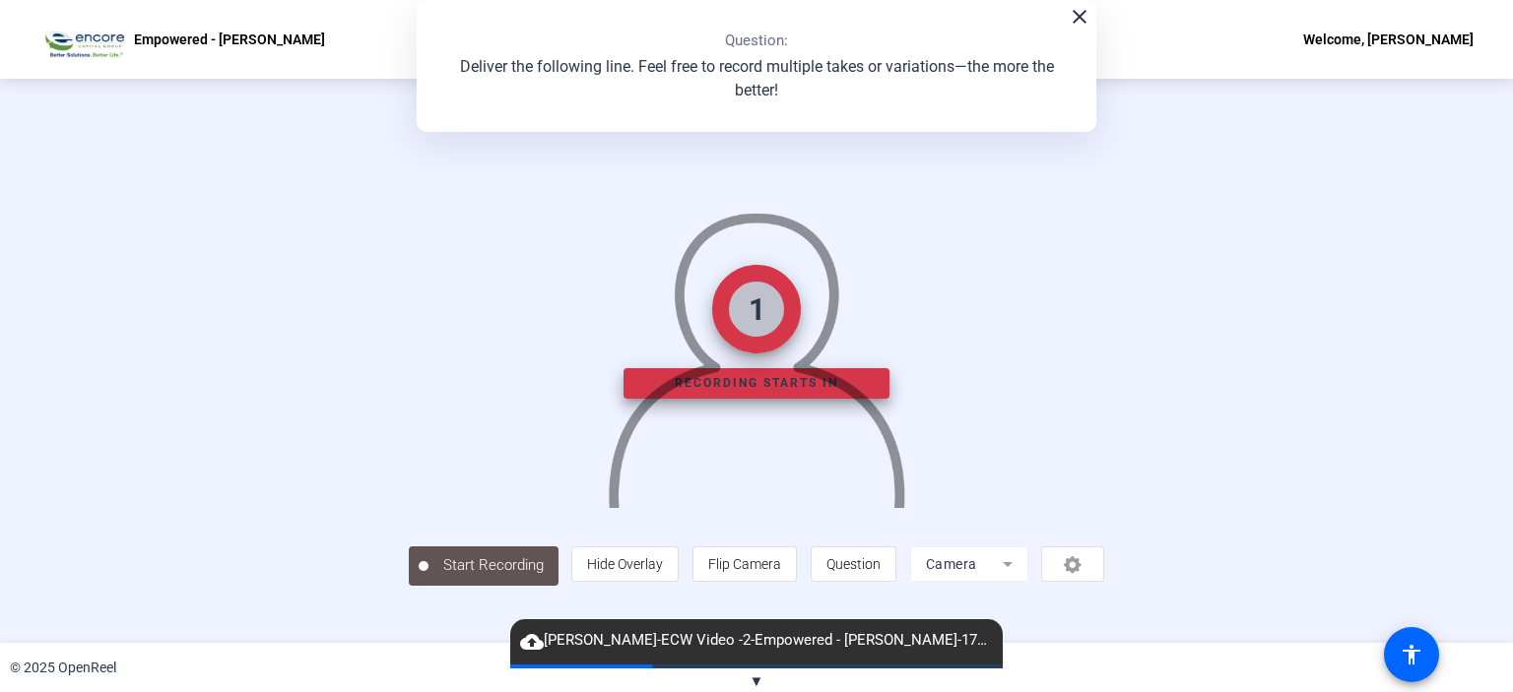
scroll to position [72, 0]
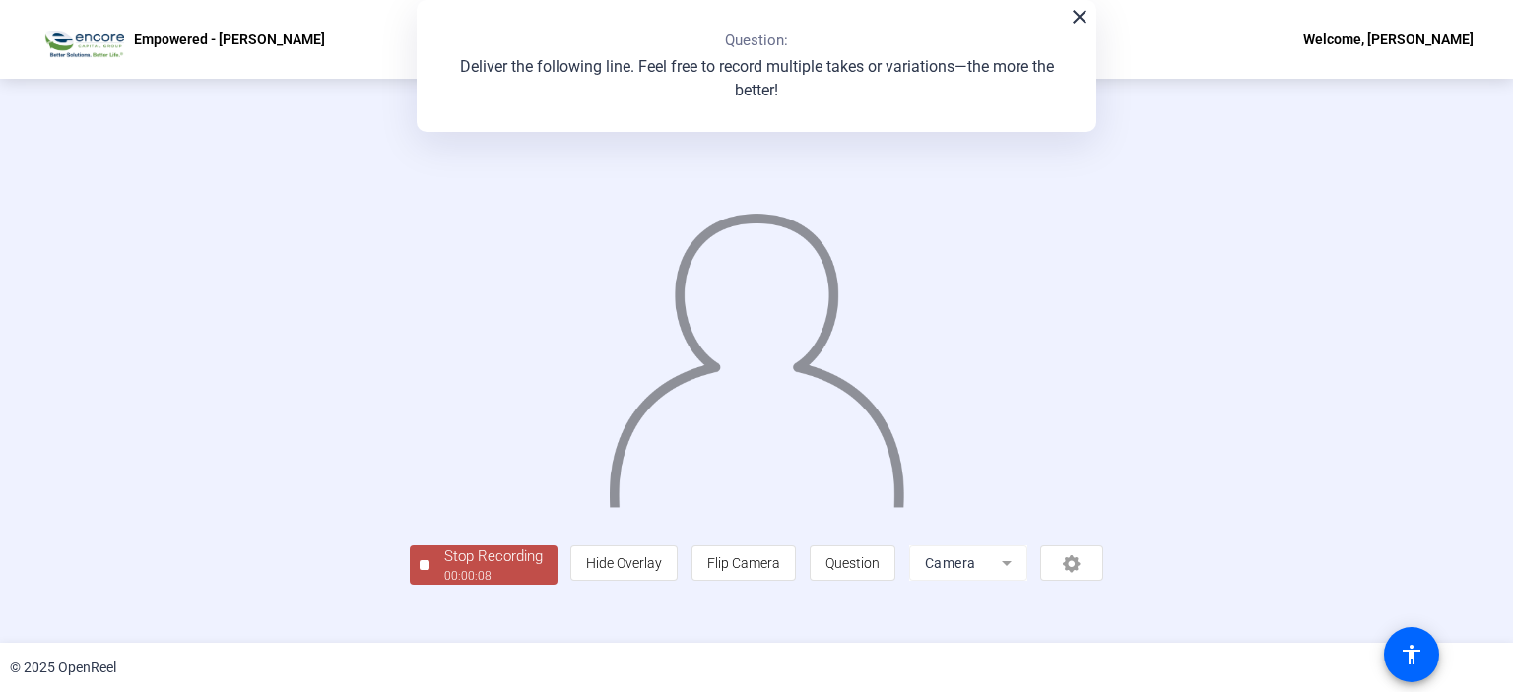
click at [444, 585] on div "00:00:08" at bounding box center [493, 576] width 98 height 18
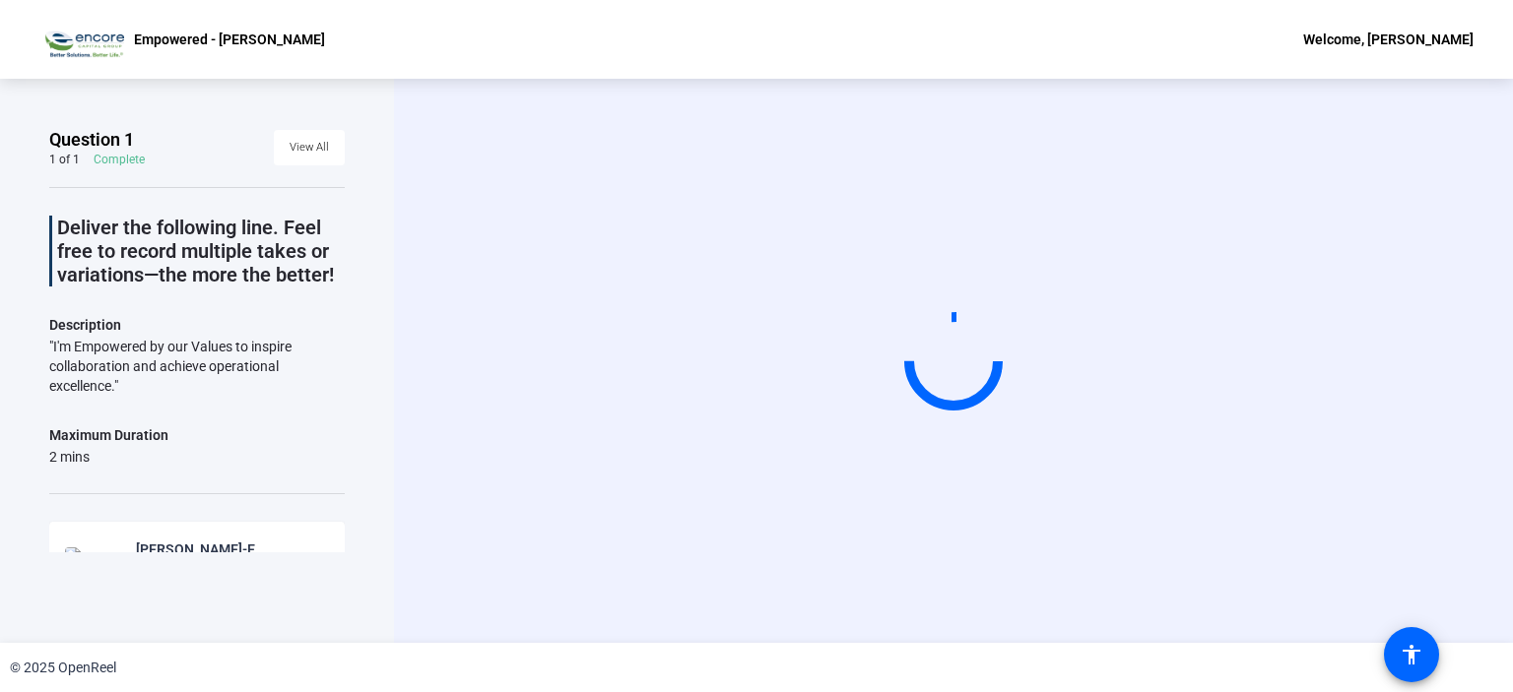
scroll to position [0, 0]
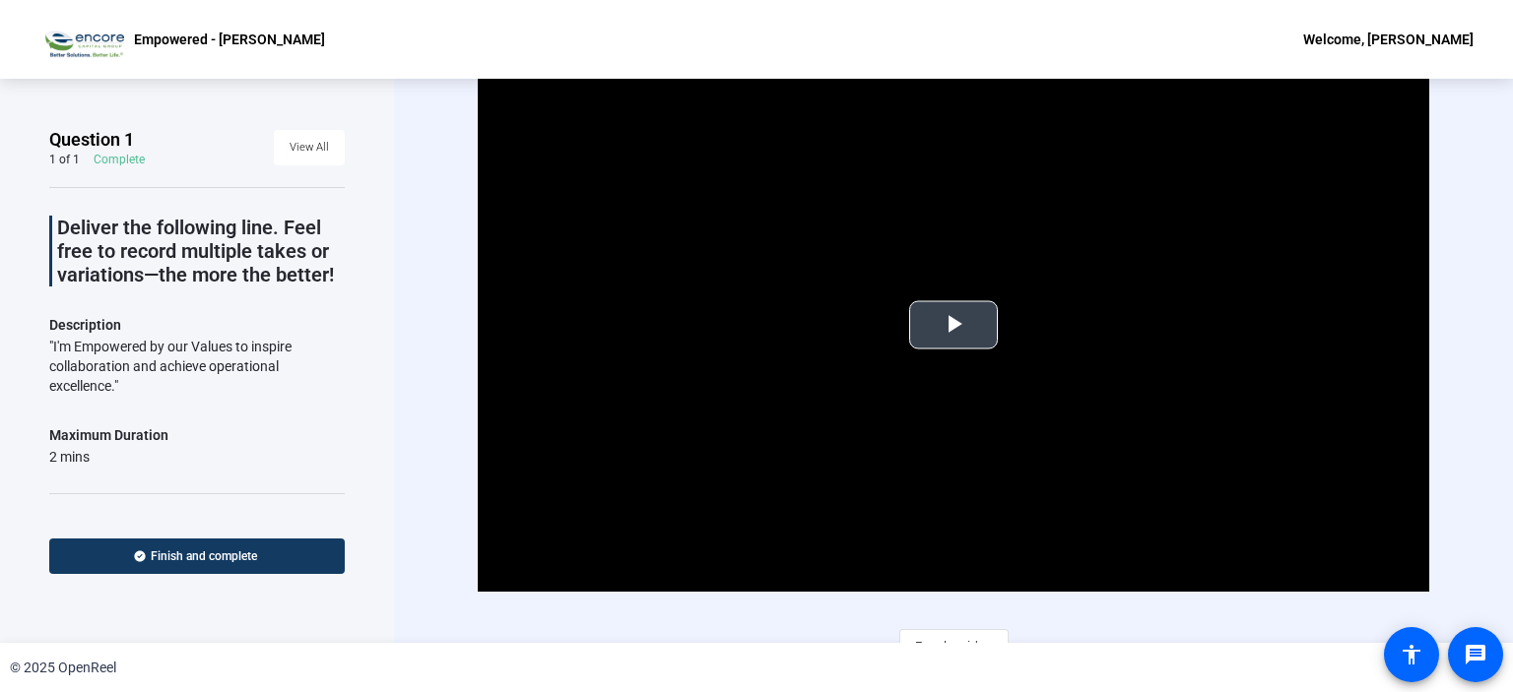
click at [953, 325] on span "Video Player" at bounding box center [953, 325] width 0 height 0
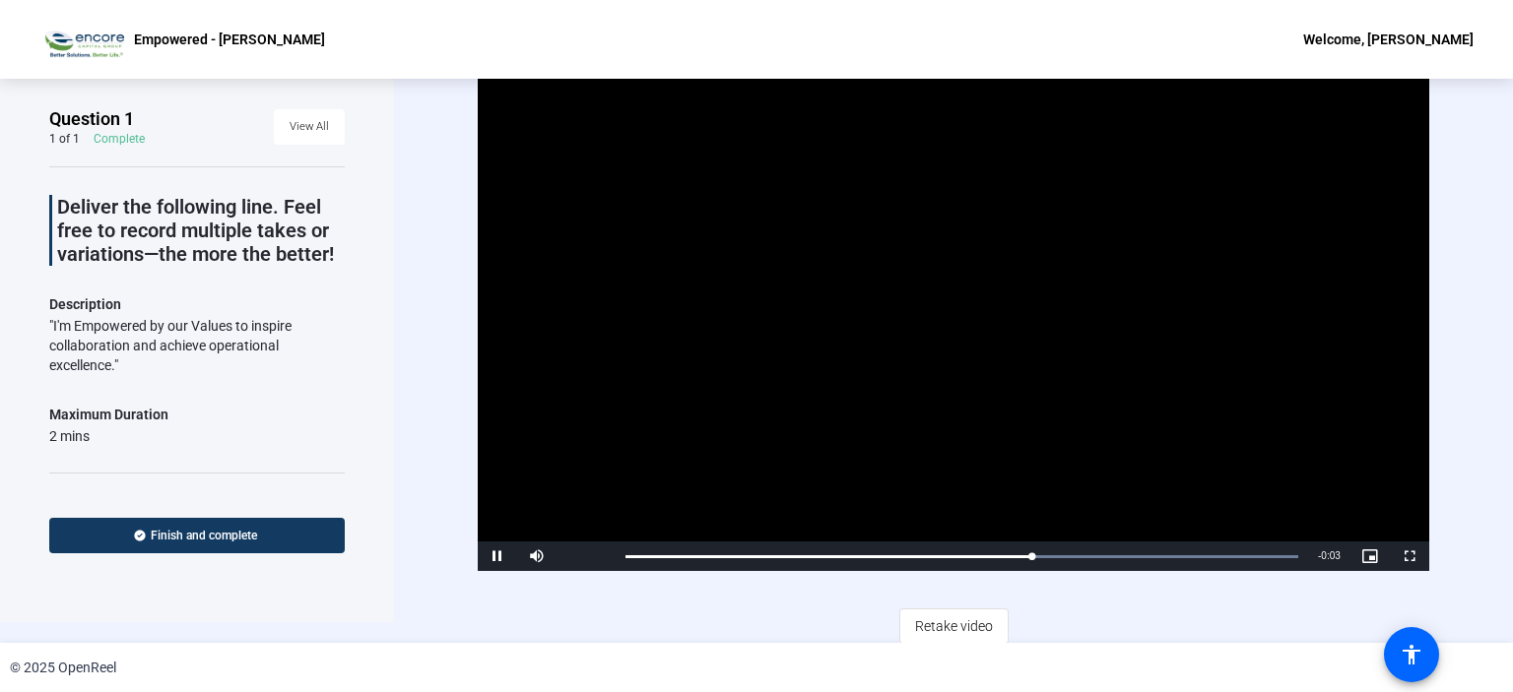
scroll to position [24, 0]
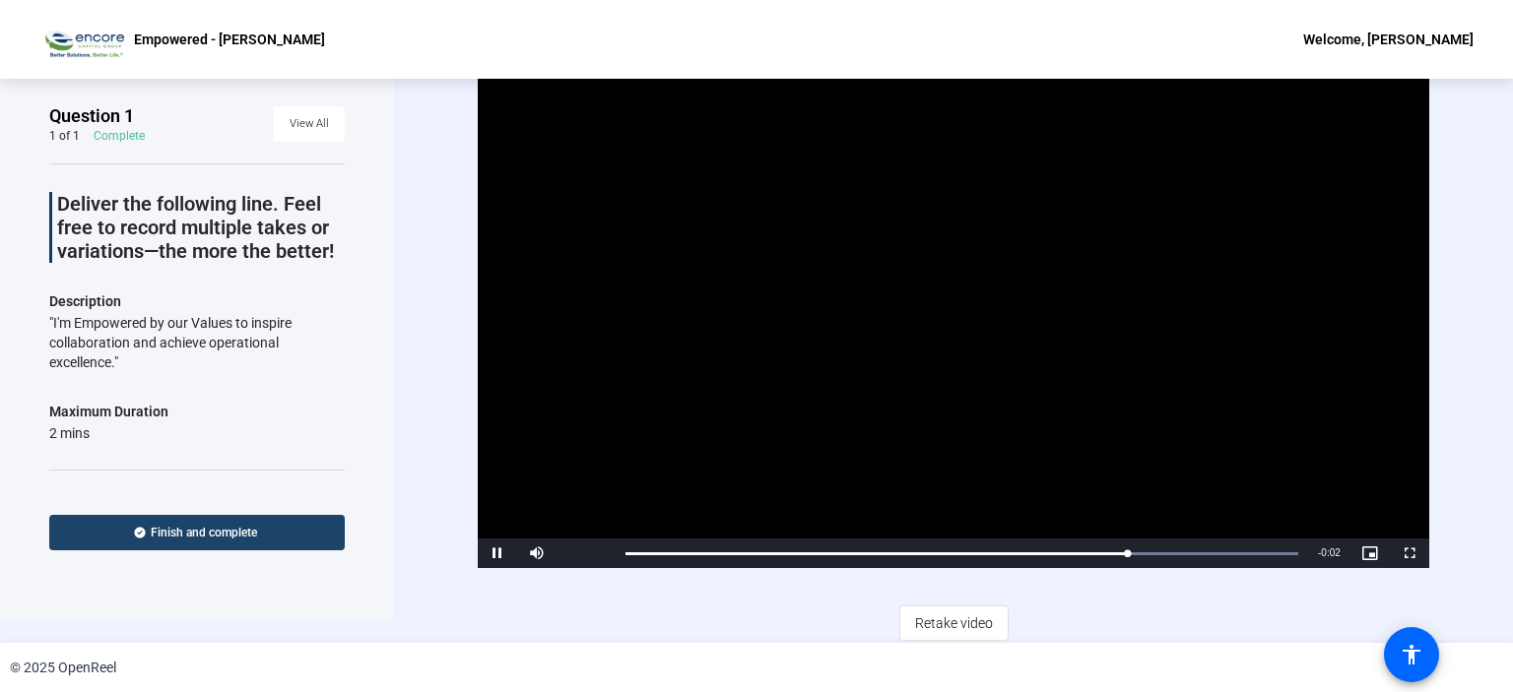
click at [216, 534] on span "Finish and complete" at bounding box center [204, 533] width 106 height 16
